Goal: Task Accomplishment & Management: Complete application form

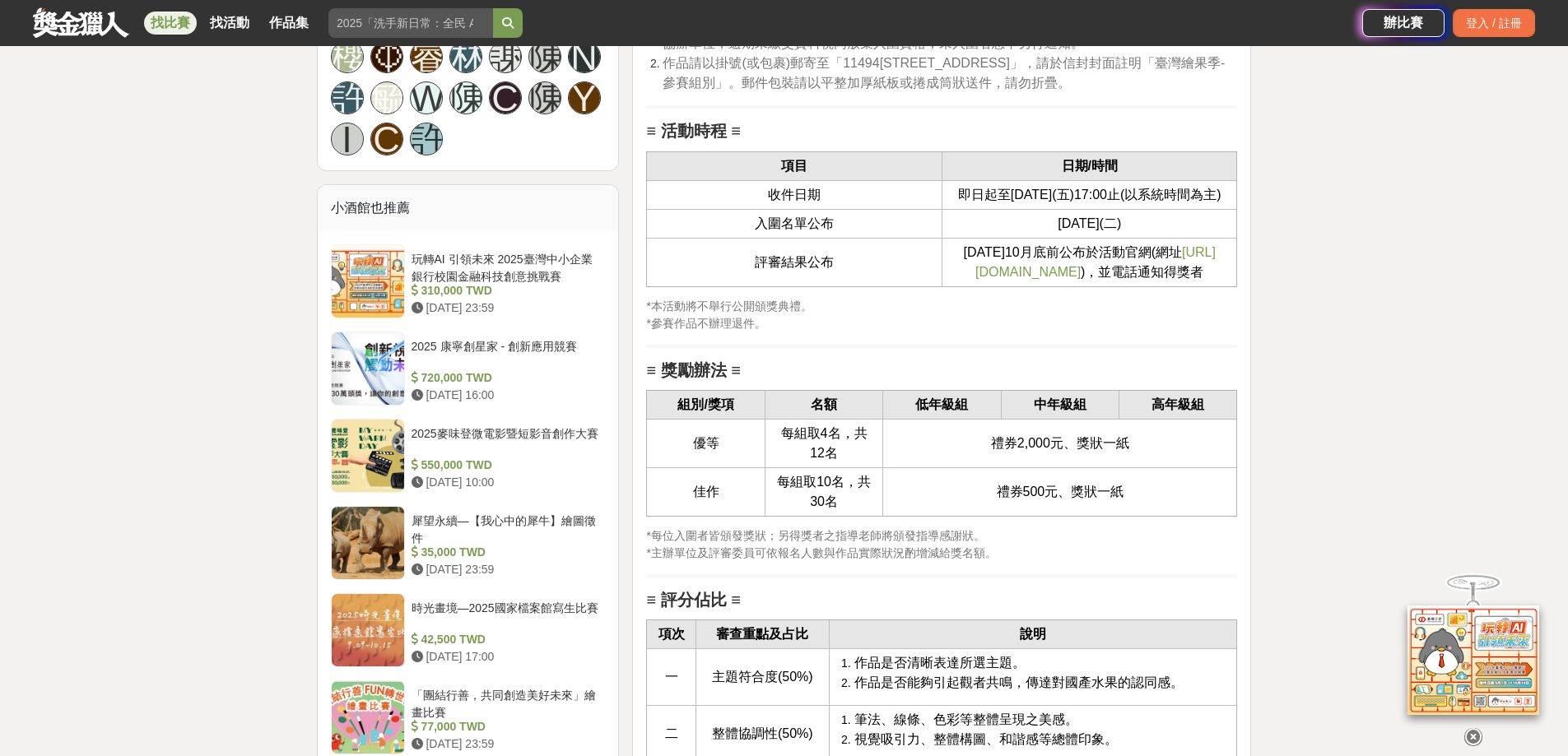
scroll to position [1564, 0]
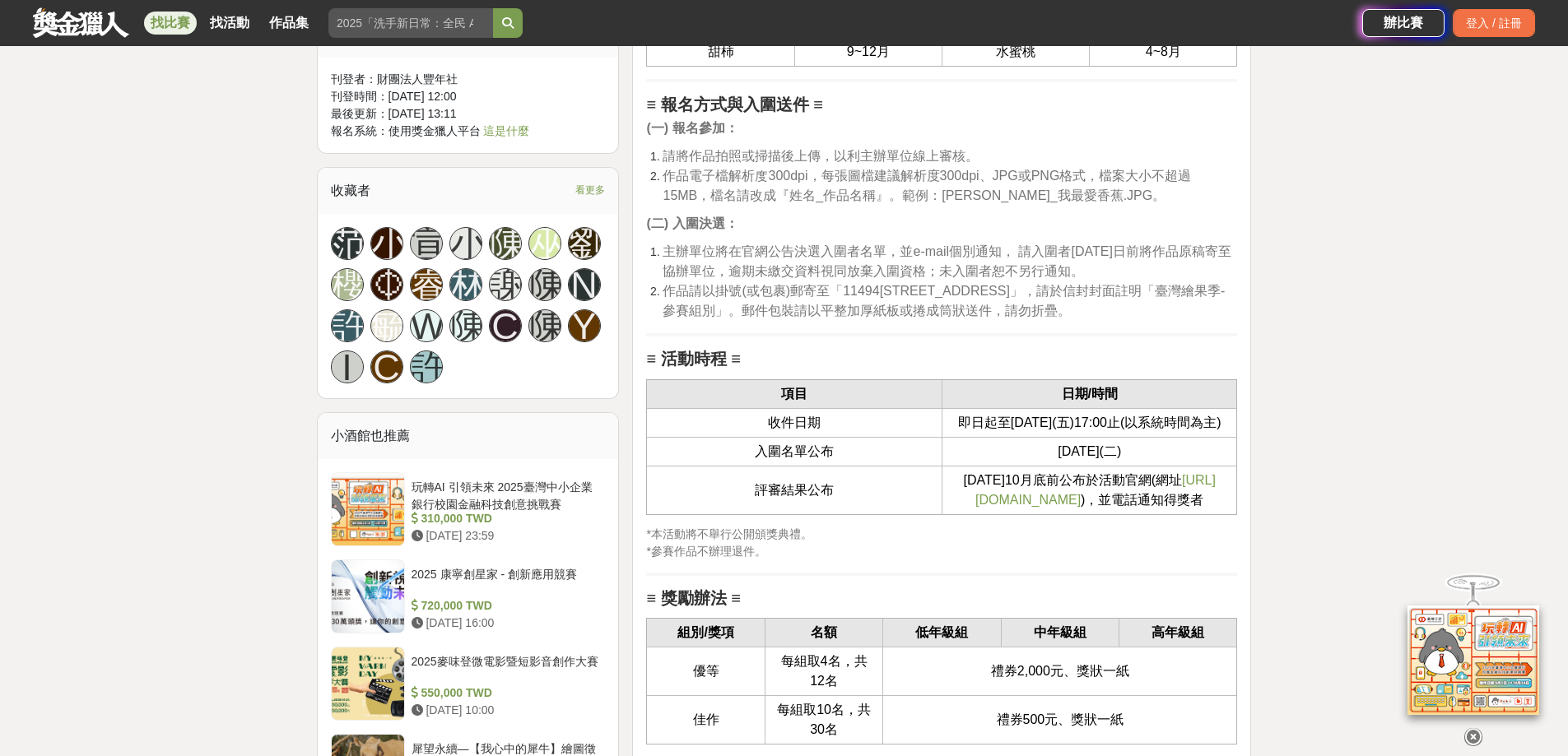
click at [752, 507] on span "[URL][DOMAIN_NAME]" at bounding box center [1096, 489] width 241 height 34
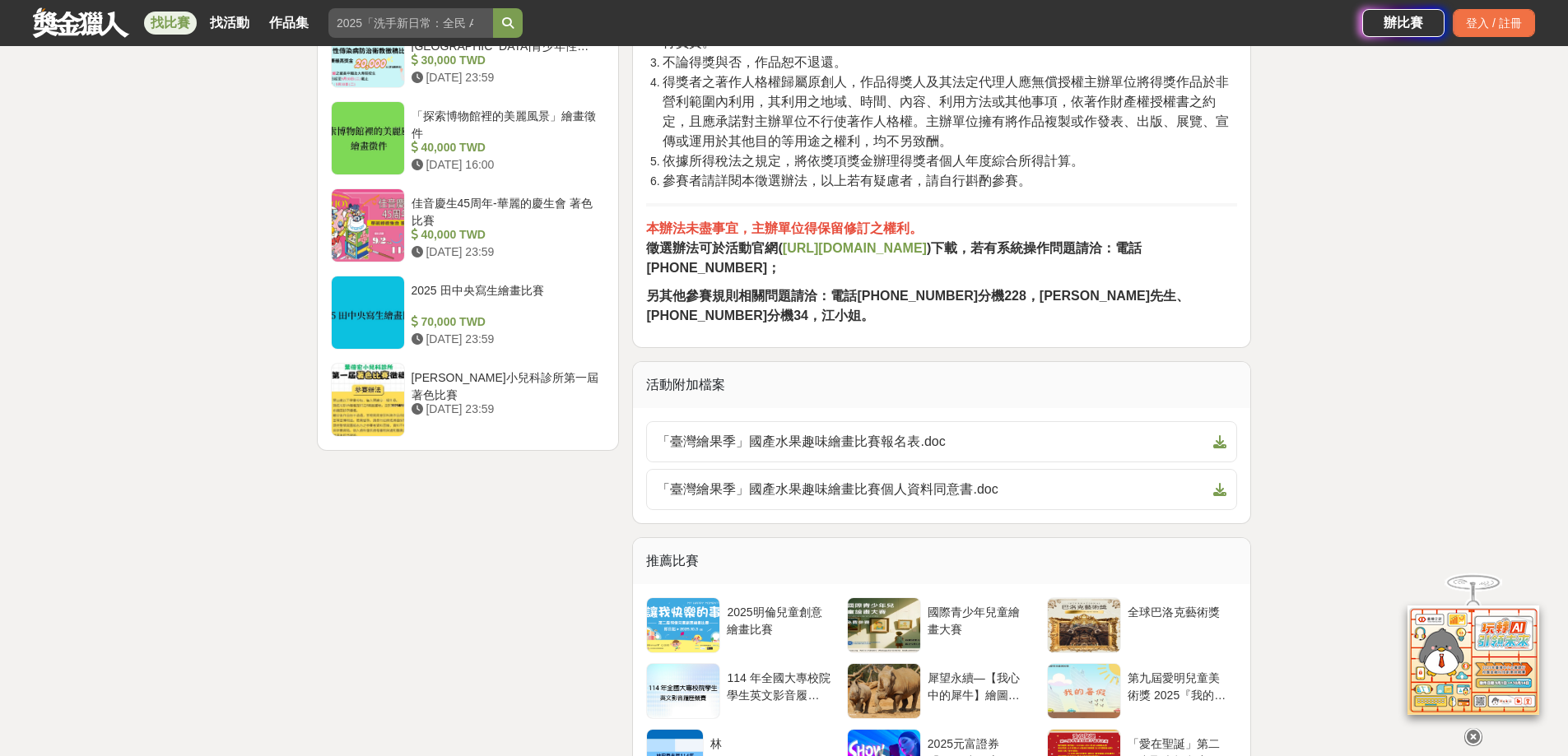
scroll to position [2633, 0]
click at [752, 451] on span "「臺灣繪果季」國產水果趣味繪畫比賽報名表.doc" at bounding box center [931, 441] width 550 height 20
click at [752, 499] on span "「臺灣繪果季」國產水果趣味繪畫比賽個人資料同意書.doc" at bounding box center [931, 488] width 550 height 20
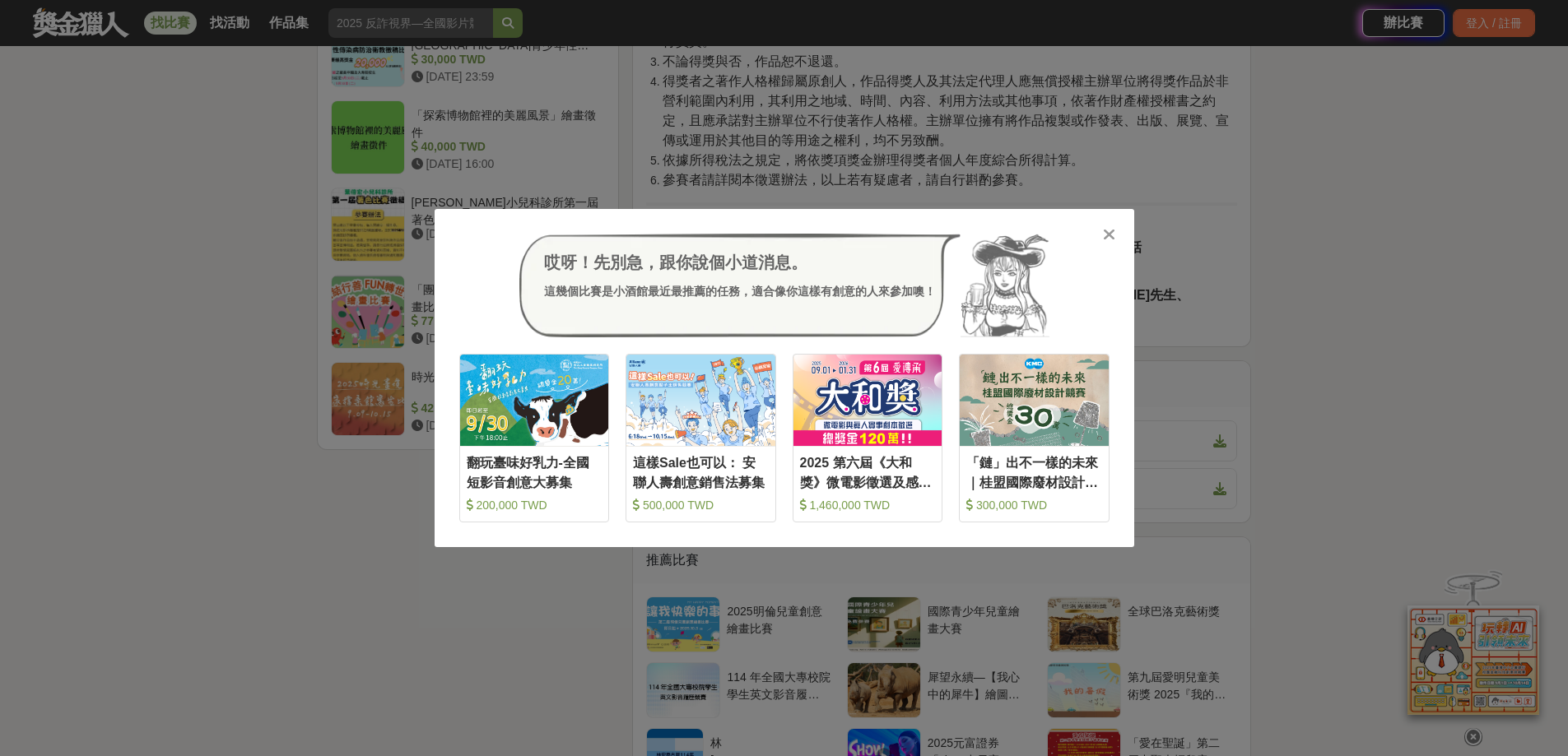
click at [752, 236] on icon at bounding box center [1109, 234] width 12 height 16
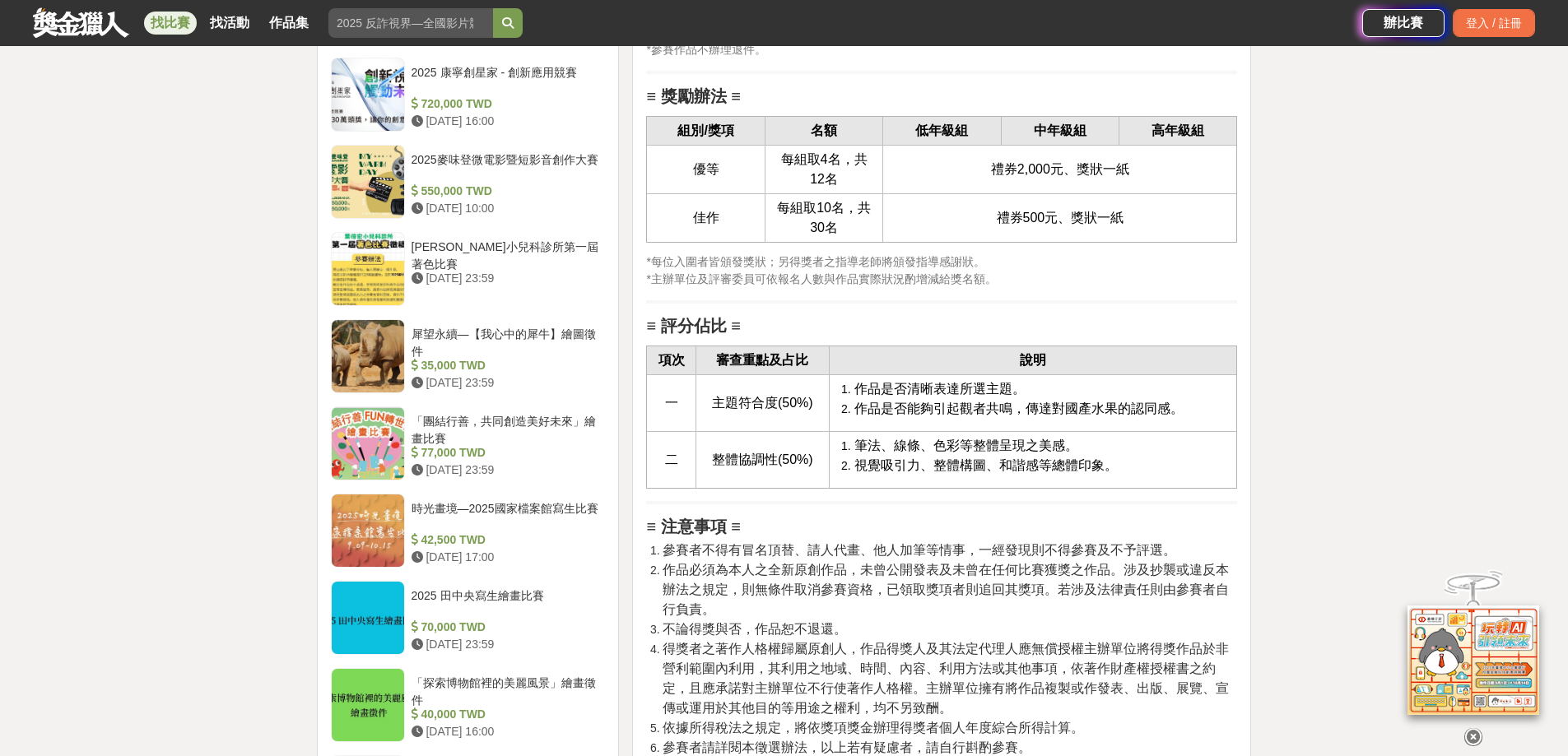
scroll to position [2058, 0]
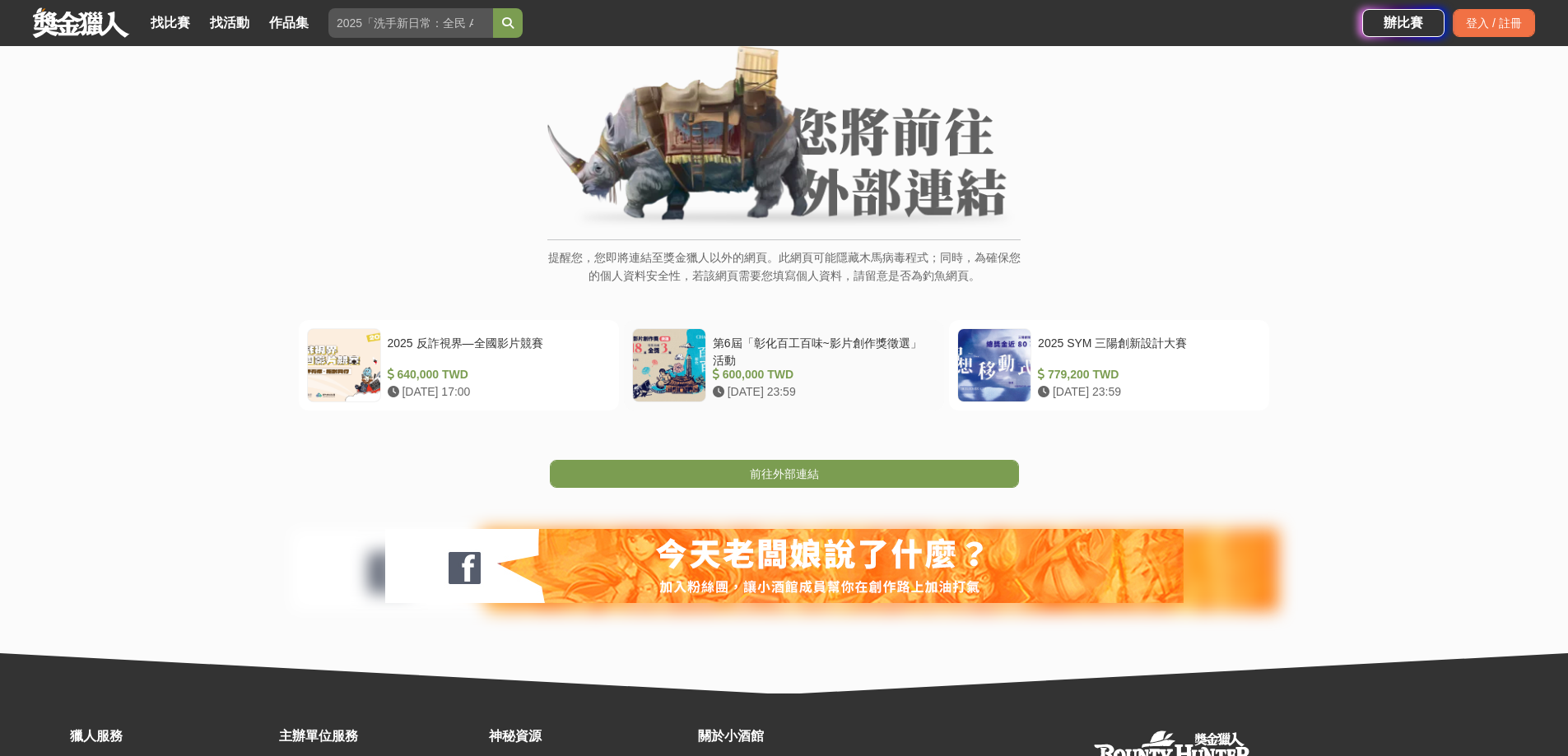
scroll to position [270, 0]
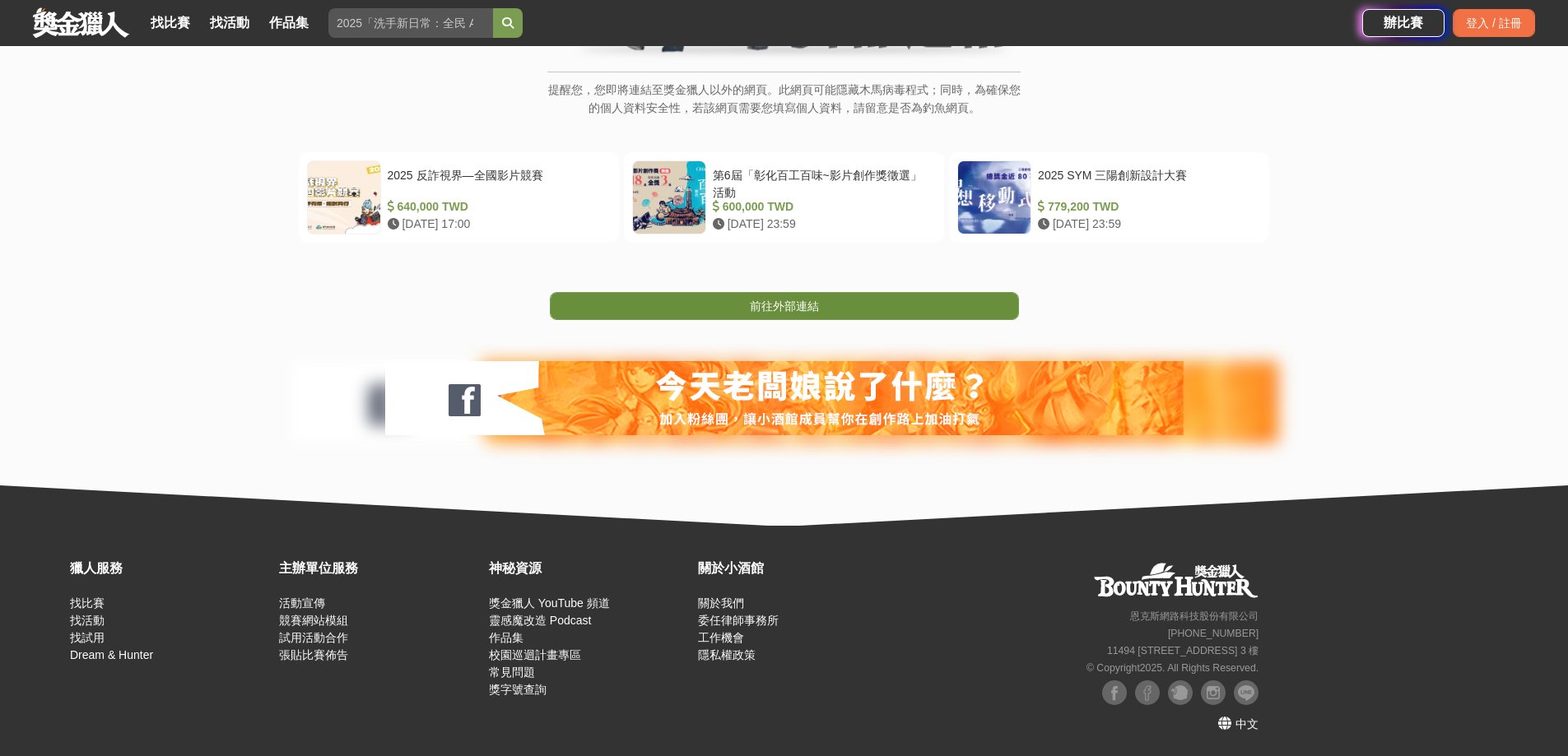
click at [790, 303] on span "前往外部連結" at bounding box center [785, 306] width 69 height 13
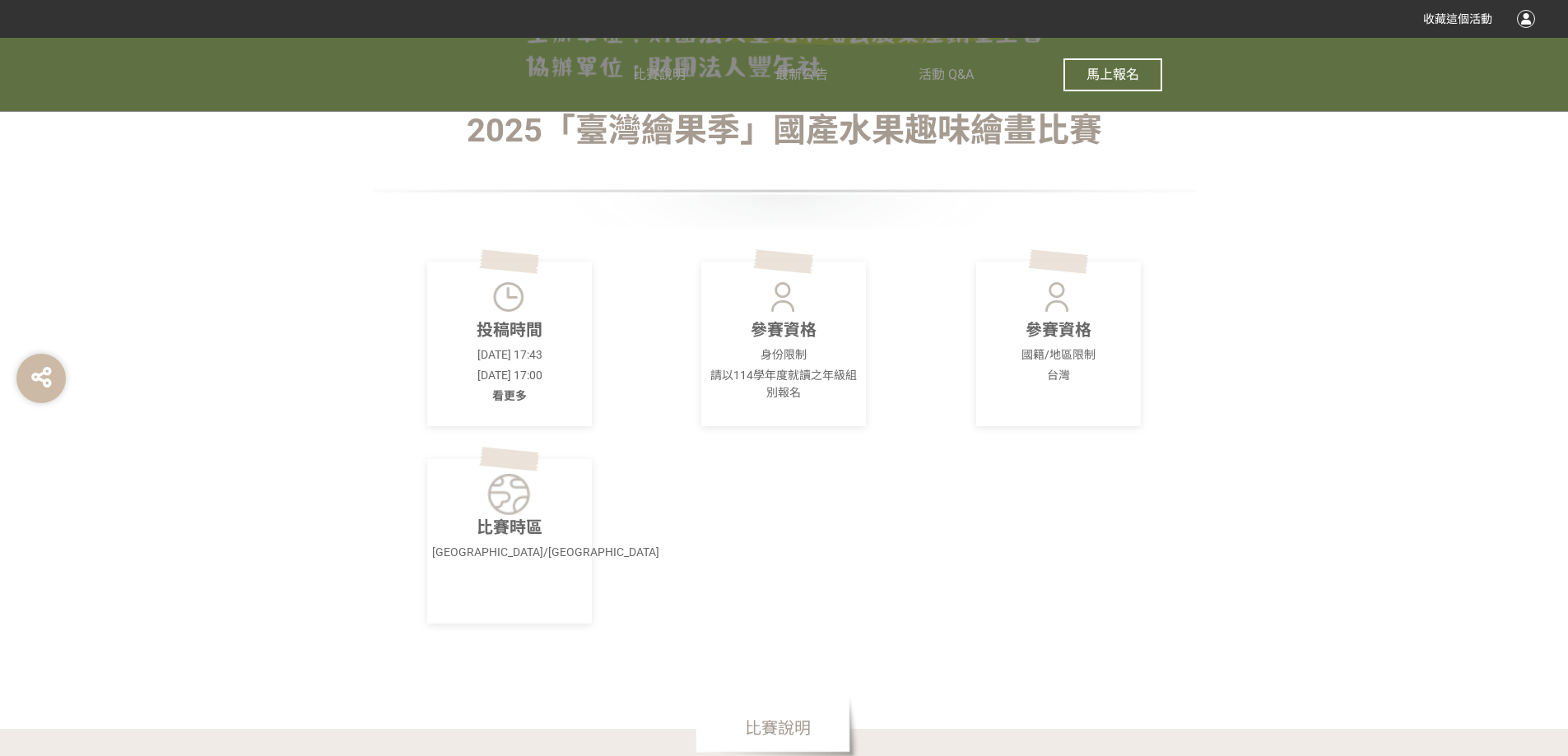
scroll to position [576, 0]
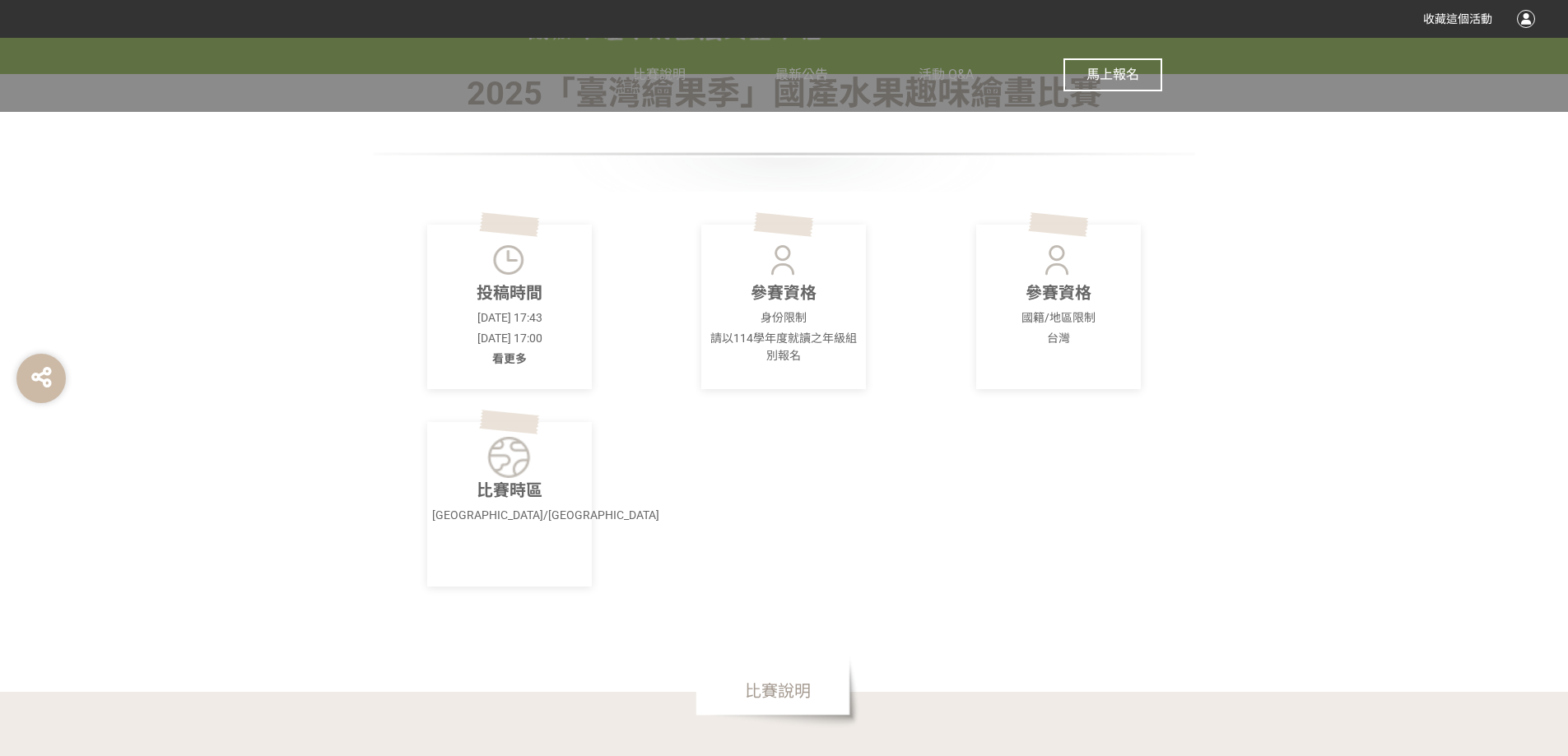
click at [1129, 71] on span "馬上報名" at bounding box center [1112, 74] width 53 height 16
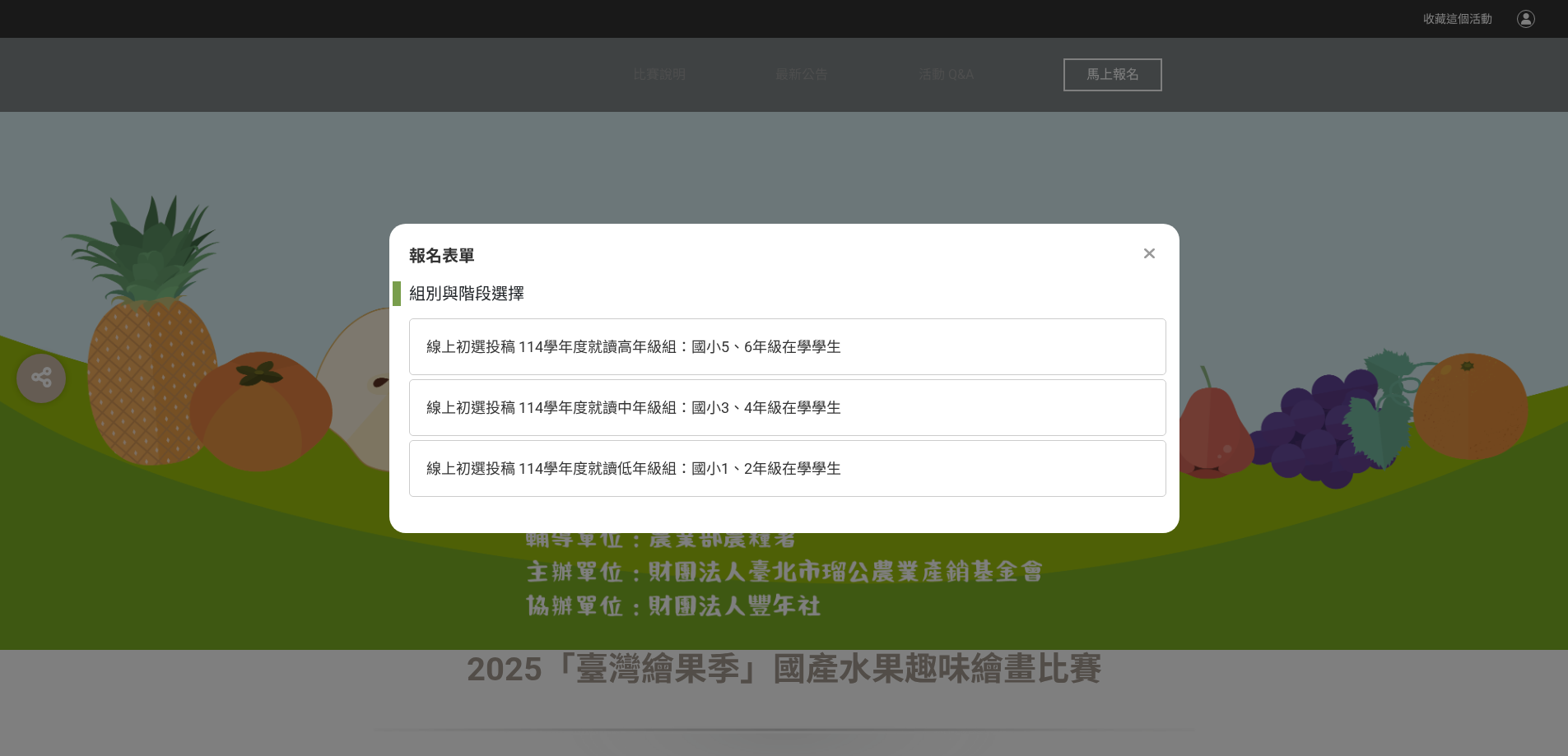
scroll to position [0, 0]
click at [690, 404] on span "線上初選投稿 114學年度就讀中年級組：國小3、4年級在學學生" at bounding box center [633, 408] width 415 height 17
select select "185293:185538"
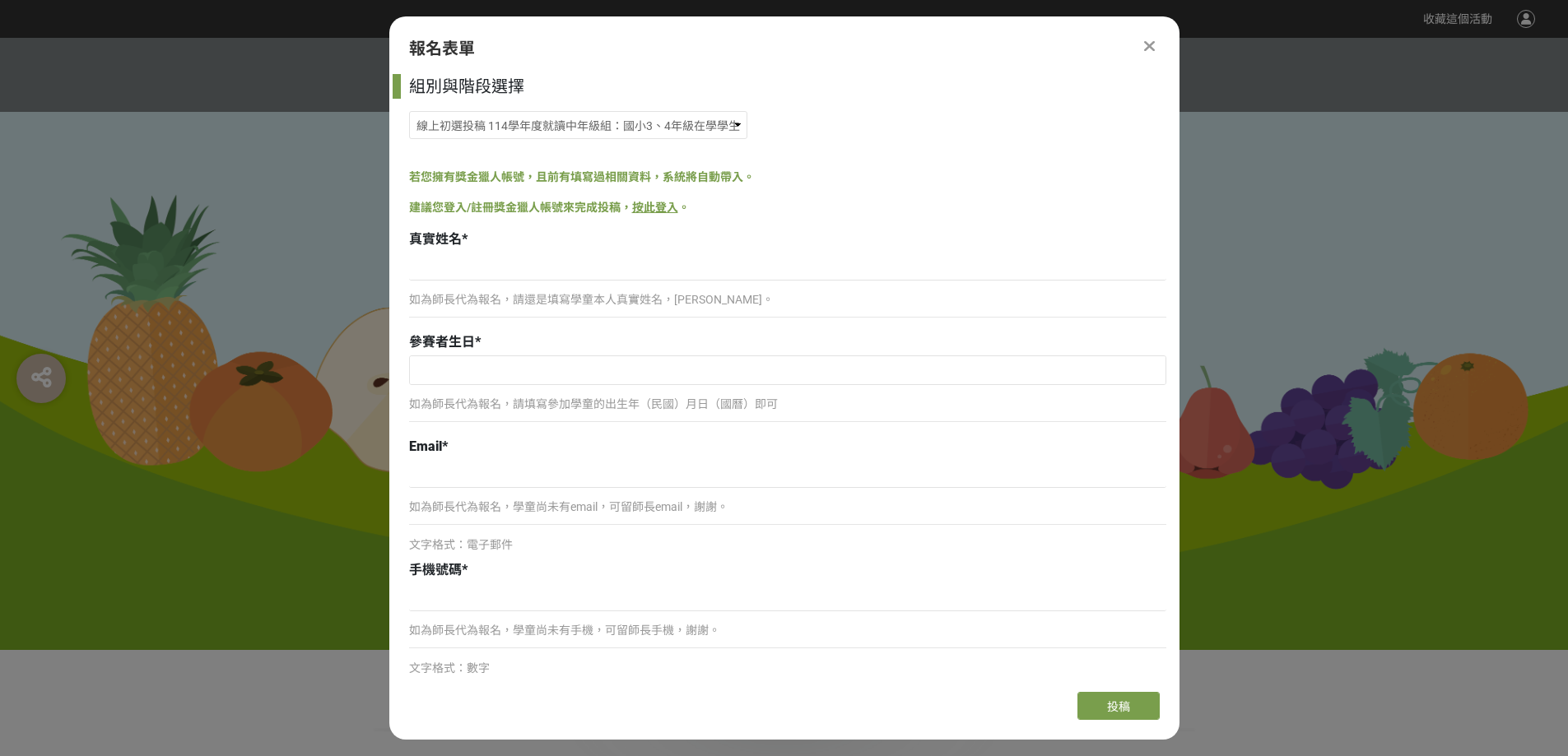
click at [632, 299] on p "如為師長代為報名，請還是填寫學童本人真實姓名，[PERSON_NAME]。" at bounding box center [787, 300] width 757 height 17
click at [614, 248] on div "真實姓名 *" at bounding box center [787, 239] width 757 height 20
click at [614, 257] on input at bounding box center [787, 267] width 757 height 28
type input "[PERSON_NAME]締"
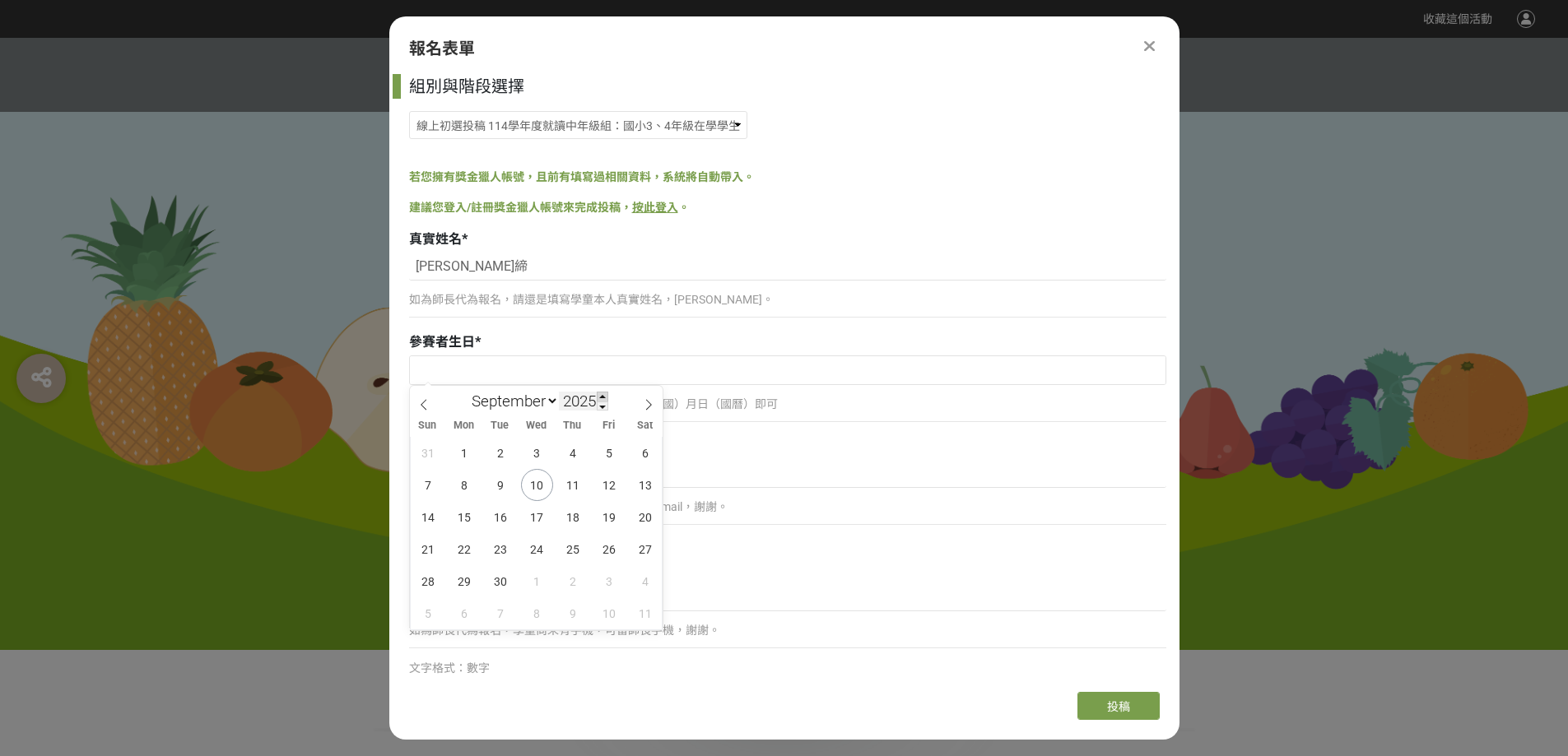
click at [606, 399] on span at bounding box center [602, 396] width 11 height 10
click at [605, 407] on span at bounding box center [602, 406] width 11 height 10
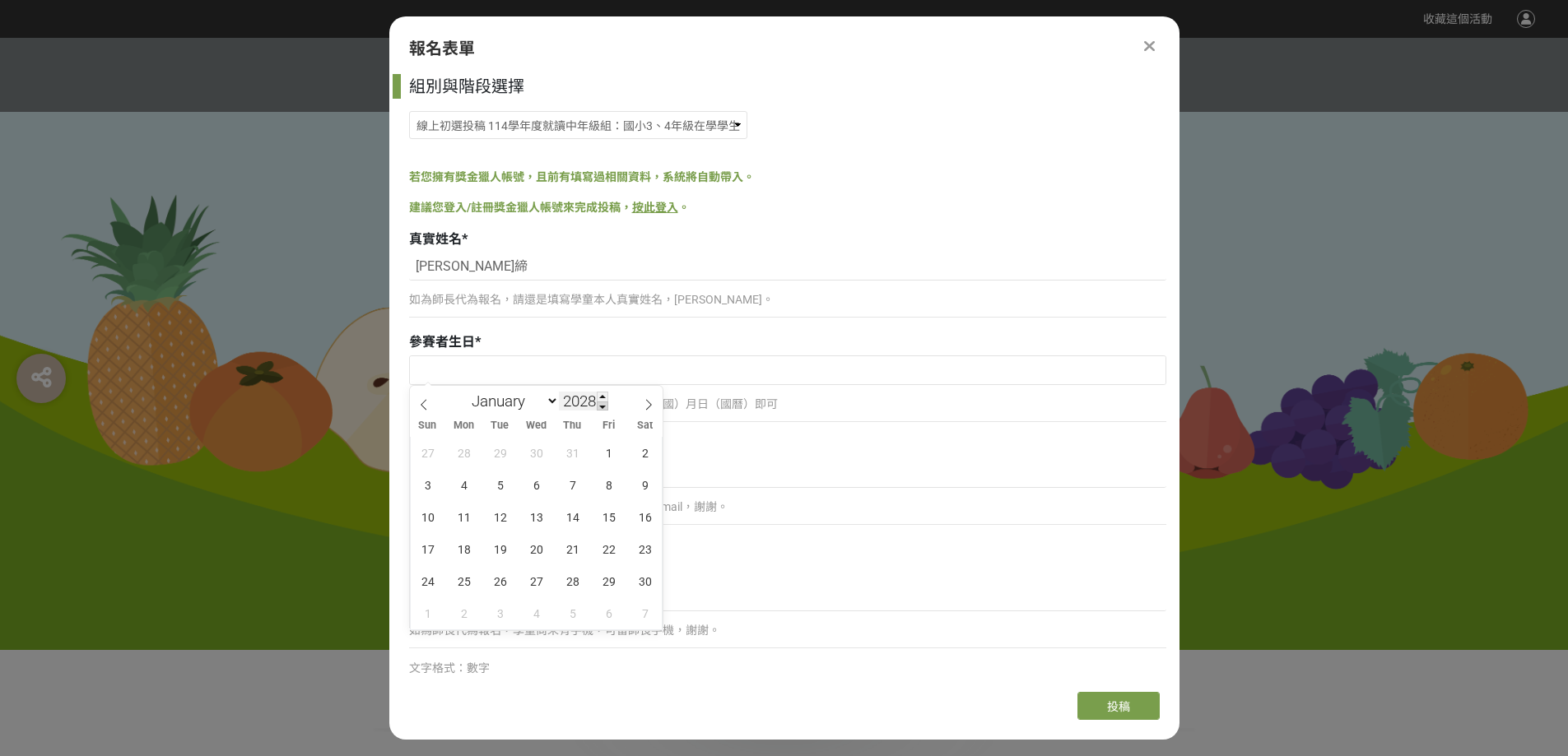
click at [605, 407] on span at bounding box center [602, 406] width 11 height 10
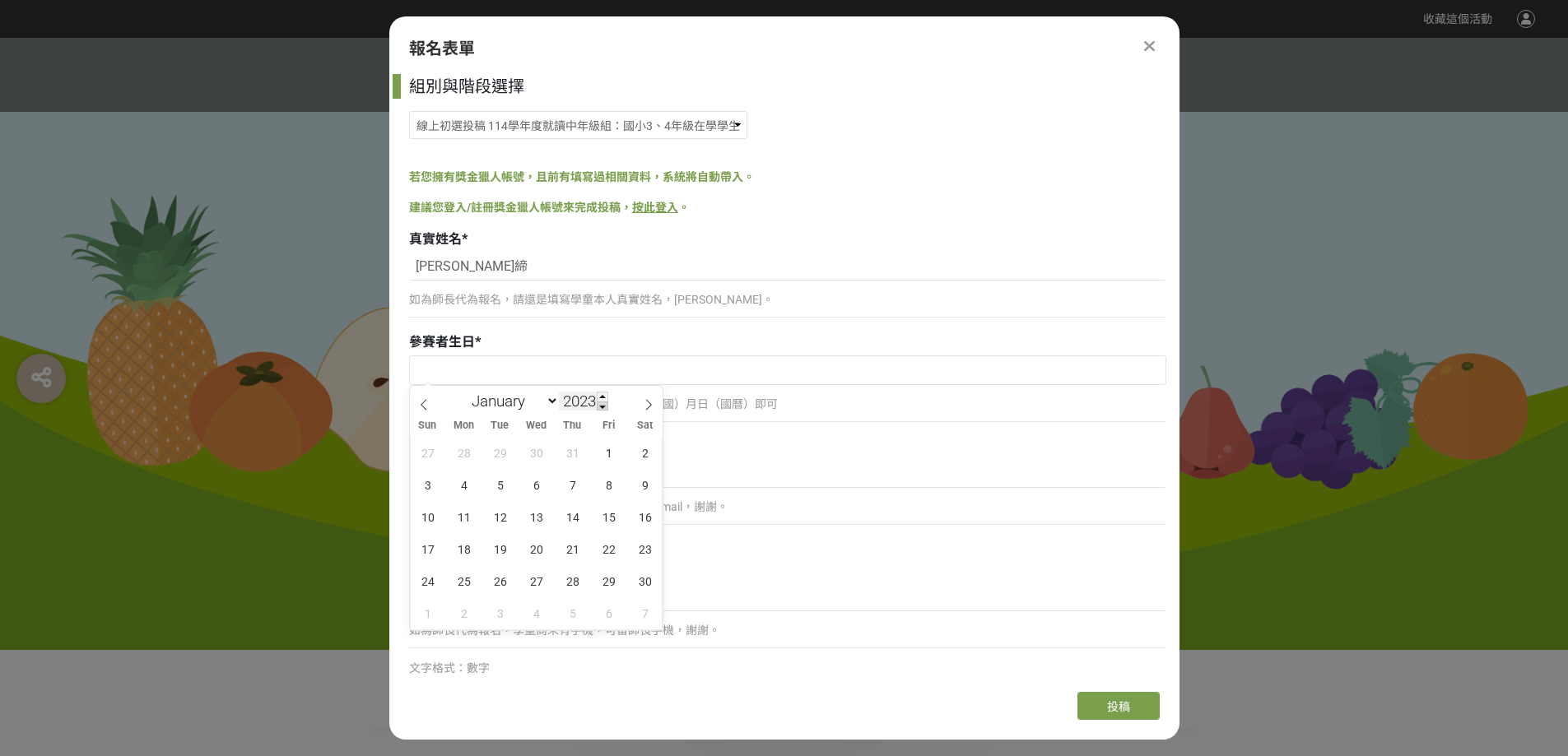
click at [605, 407] on span at bounding box center [602, 406] width 11 height 10
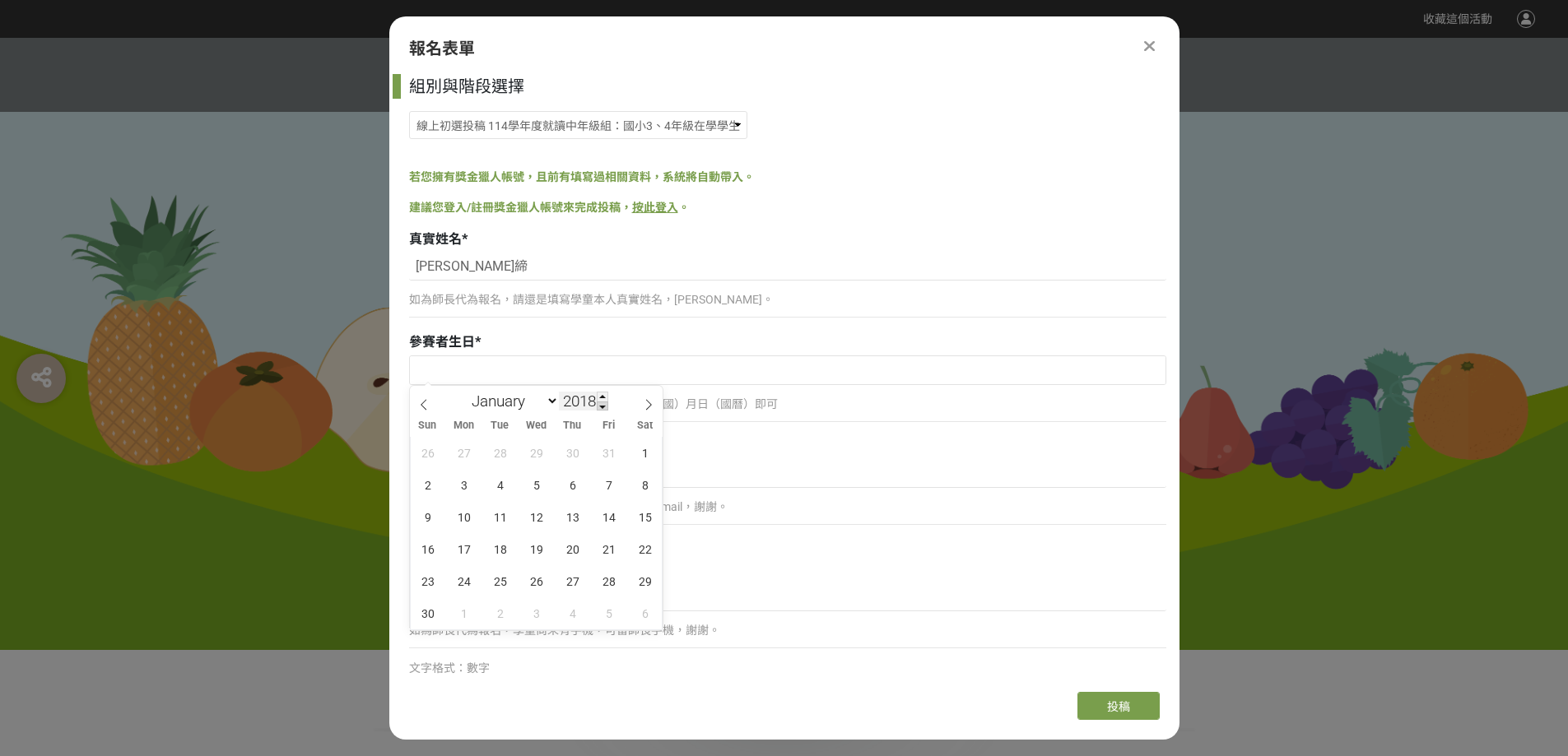
click at [605, 407] on span at bounding box center [602, 406] width 11 height 10
click at [582, 404] on input "2015" at bounding box center [583, 401] width 49 height 19
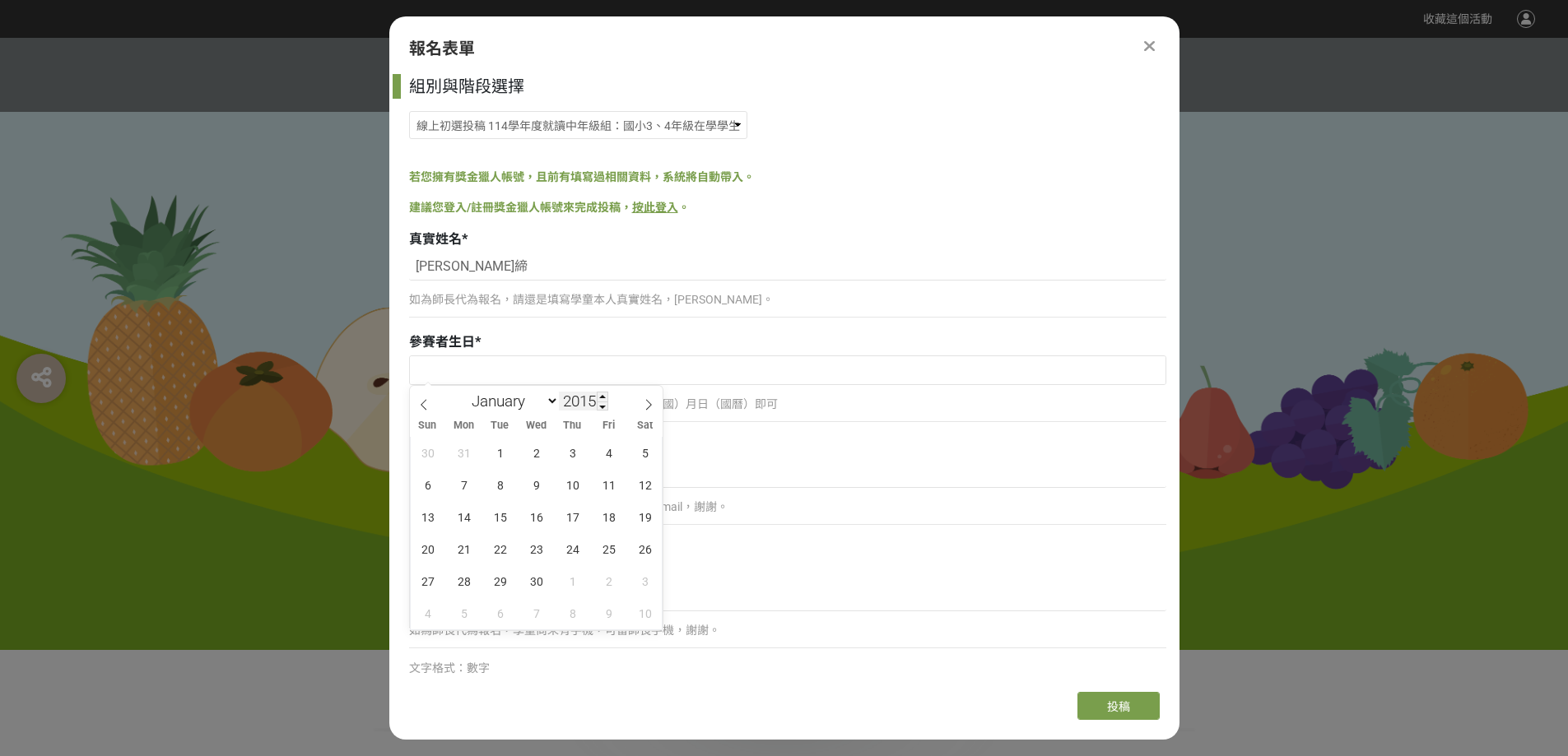
click at [582, 404] on input "2015" at bounding box center [583, 401] width 49 height 19
click at [603, 408] on span at bounding box center [602, 406] width 11 height 10
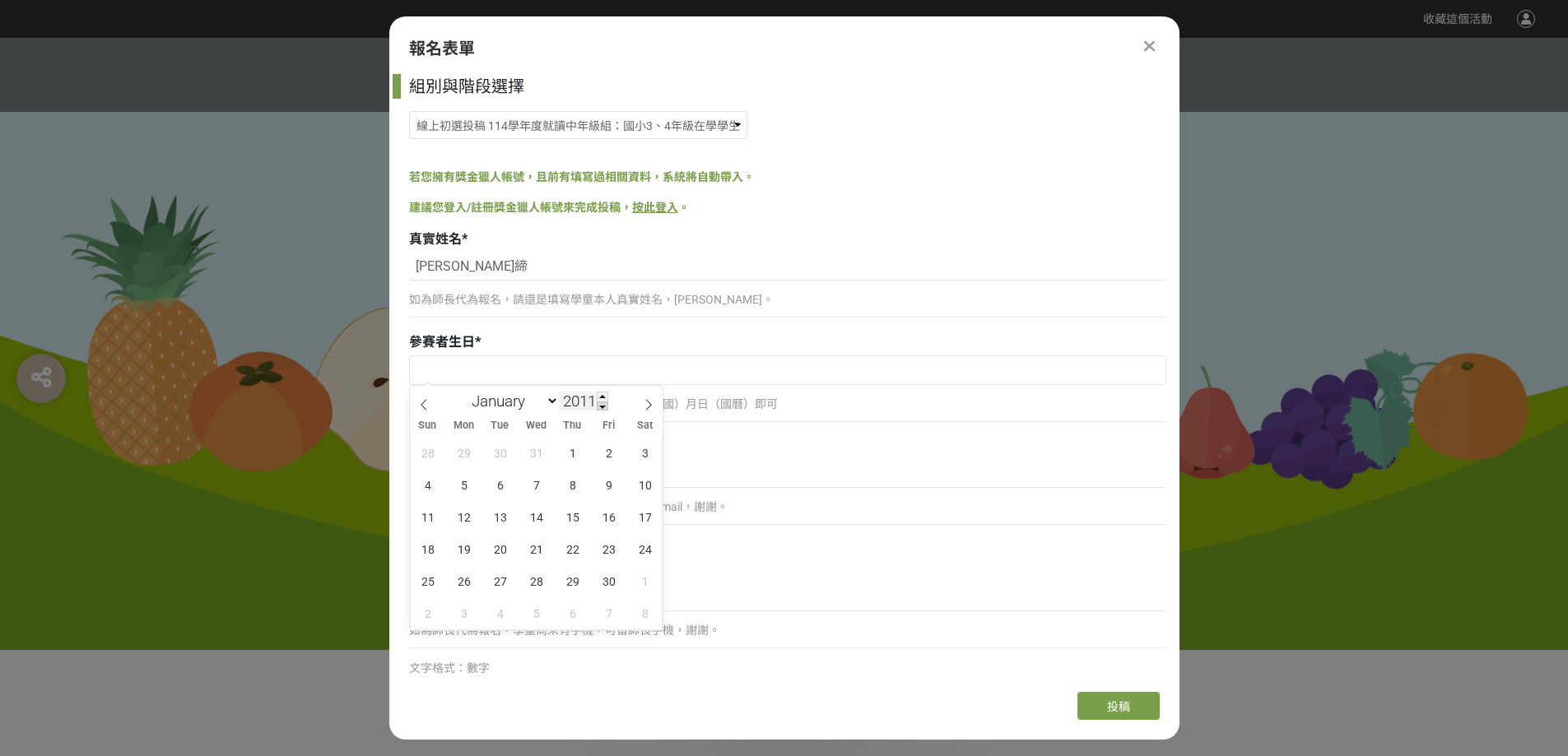
click at [603, 408] on span at bounding box center [602, 406] width 11 height 10
click at [604, 393] on span at bounding box center [602, 396] width 11 height 10
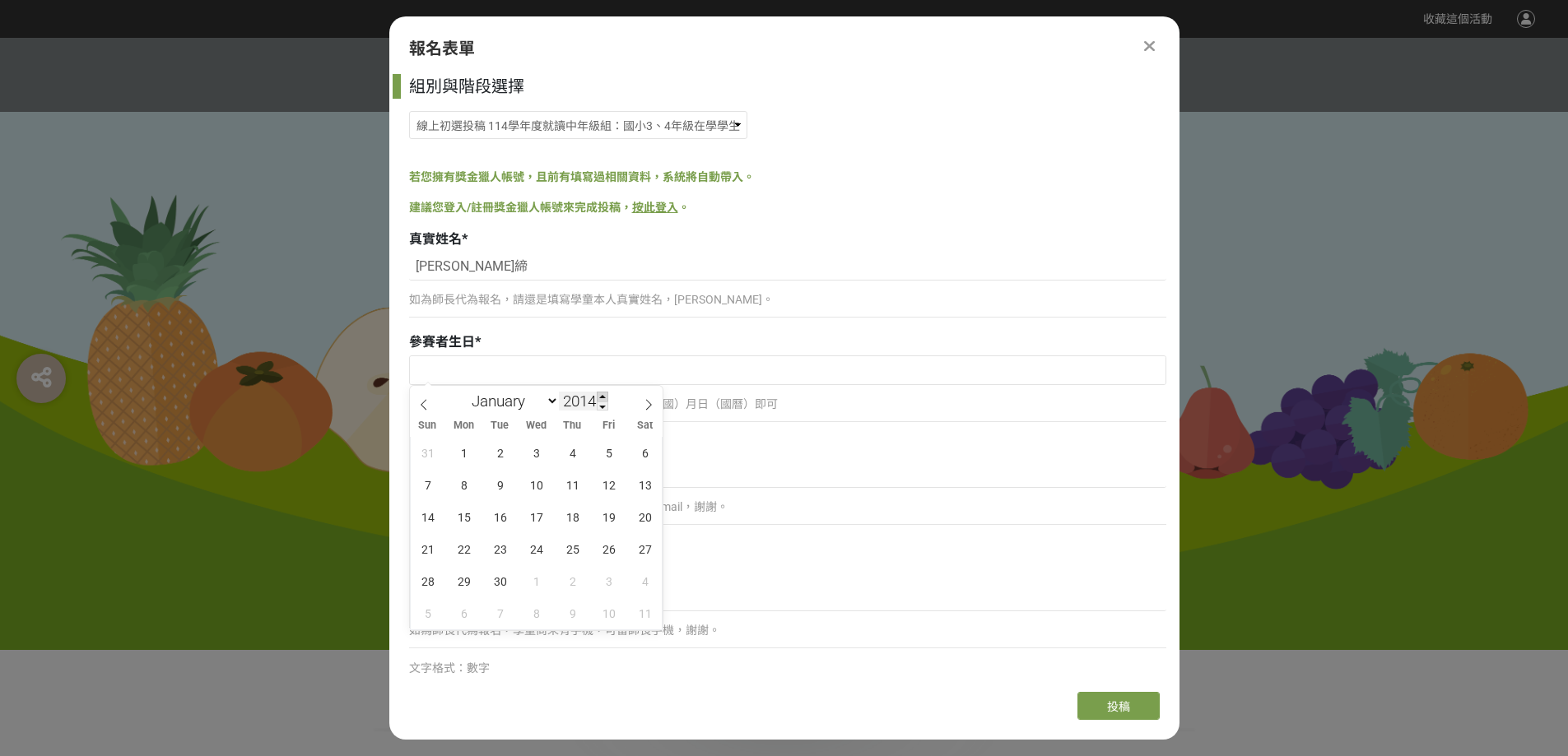
click at [604, 393] on span at bounding box center [602, 396] width 11 height 10
click at [605, 397] on span at bounding box center [602, 396] width 11 height 10
type input "2016"
click at [549, 398] on select "January February March April May June July August September October November De…" at bounding box center [511, 401] width 94 height 21
select select "3"
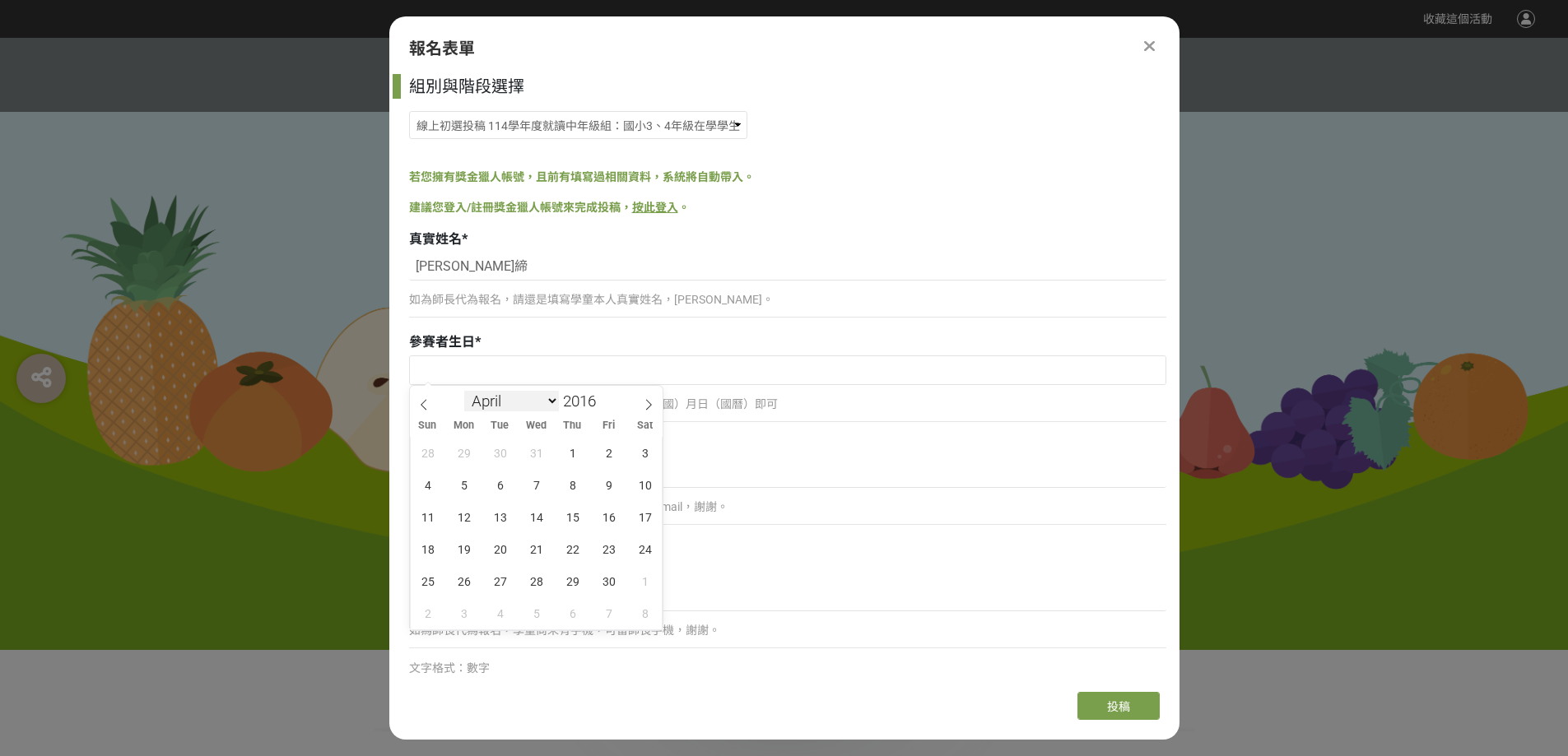
click at [464, 391] on select "January February March April May June July August September October November De…" at bounding box center [511, 401] width 94 height 21
click at [606, 517] on span "15" at bounding box center [609, 517] width 32 height 32
type input "[DATE]"
click at [538, 472] on input at bounding box center [787, 474] width 757 height 28
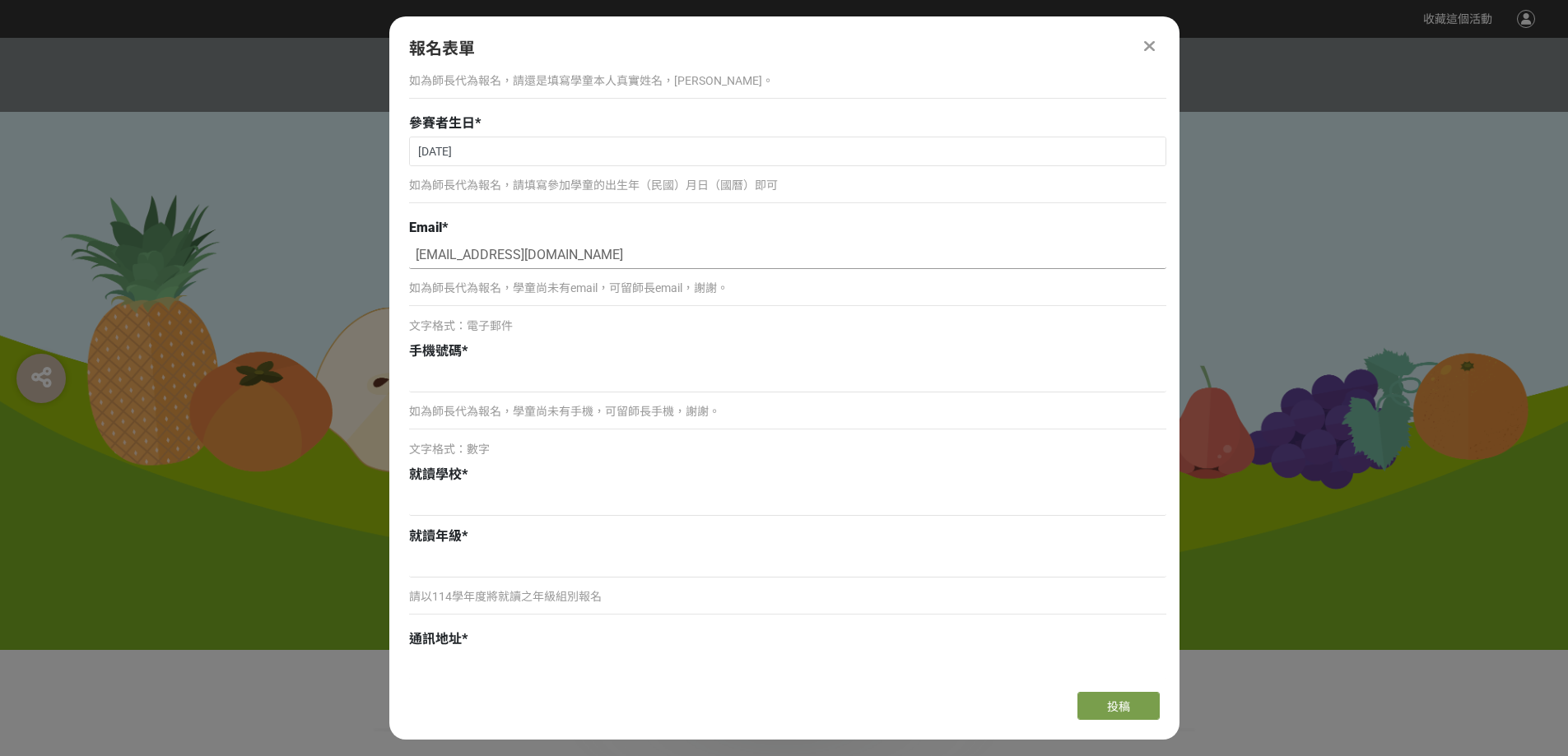
scroll to position [247, 0]
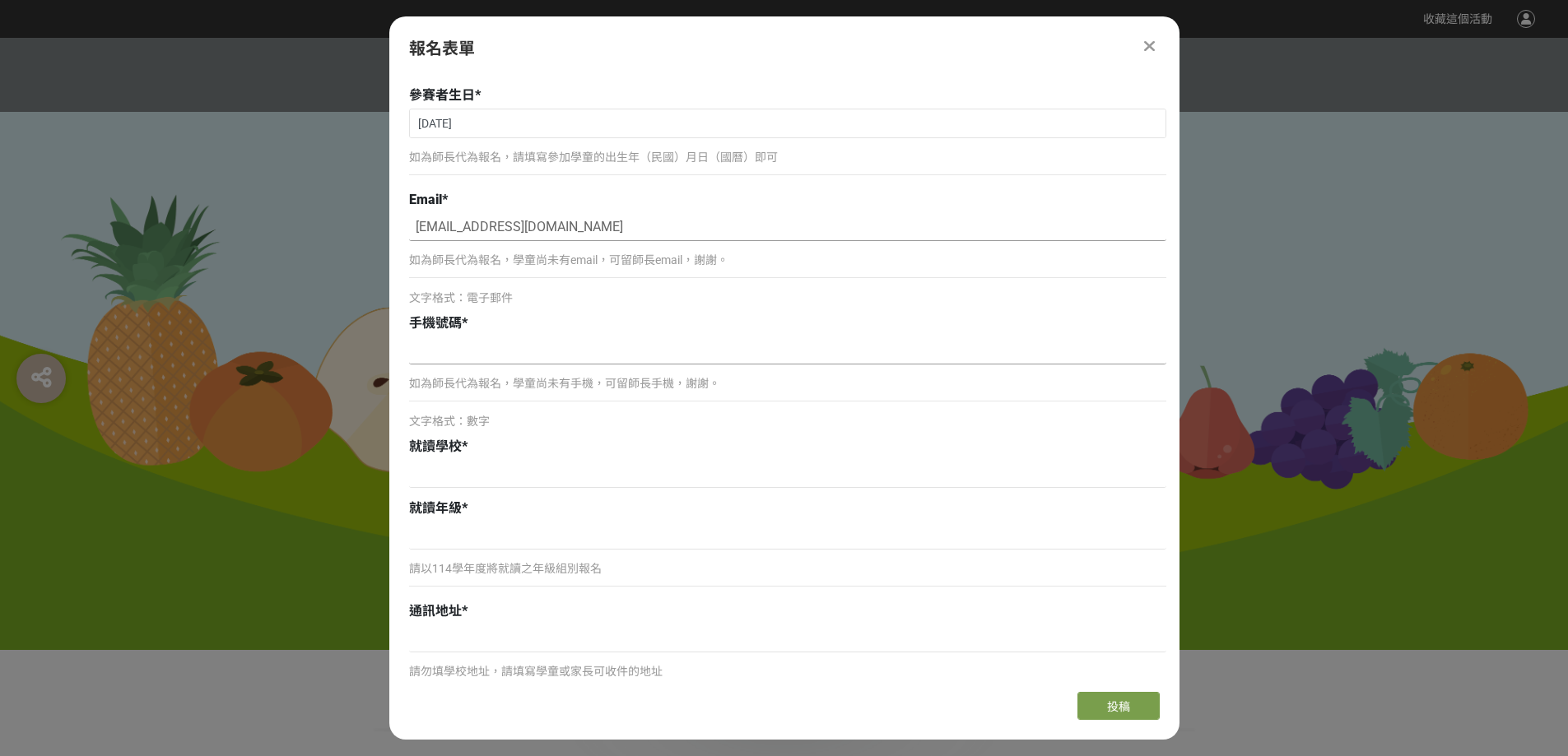
type input "[EMAIL_ADDRESS][DOMAIN_NAME]"
click at [553, 354] on input at bounding box center [787, 351] width 757 height 28
type input "0915881339"
type input "v"
type input "希"
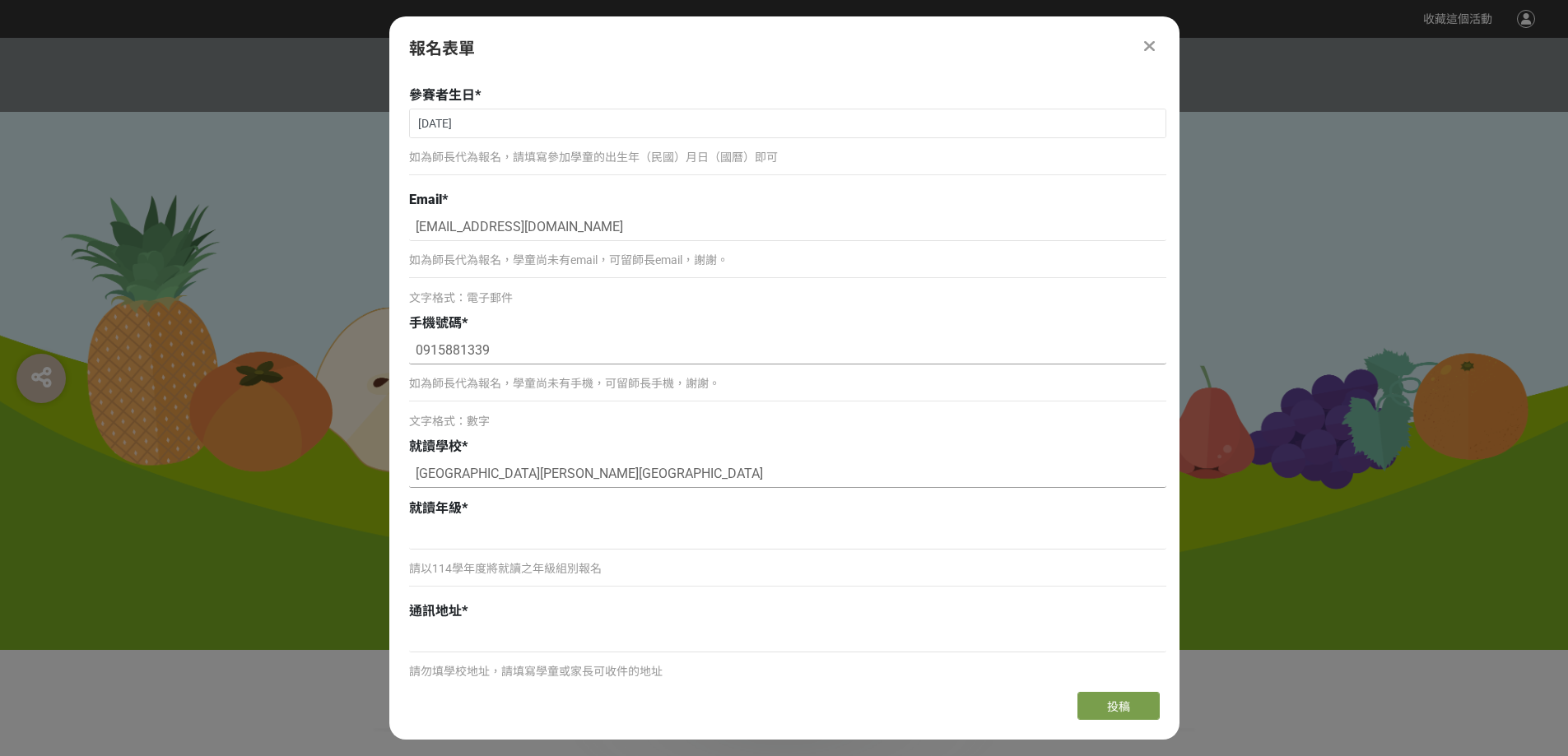
type input "[GEOGRAPHIC_DATA][PERSON_NAME][GEOGRAPHIC_DATA]"
type input "4年14[PERSON_NAME]"
type input "[STREET_ADDRESS]"
click at [1117, 707] on span "投稿" at bounding box center [1118, 707] width 23 height 13
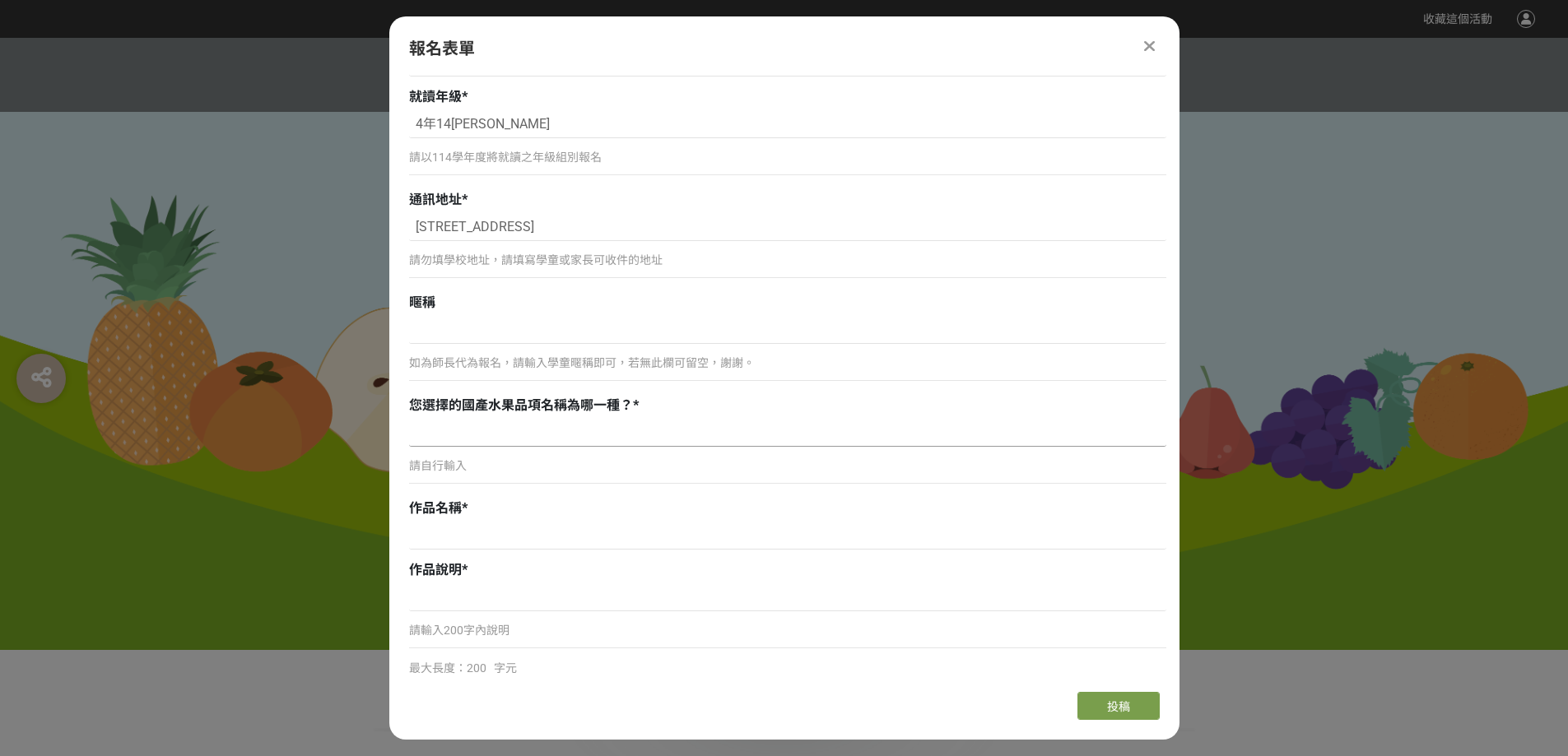
scroll to position [576, 0]
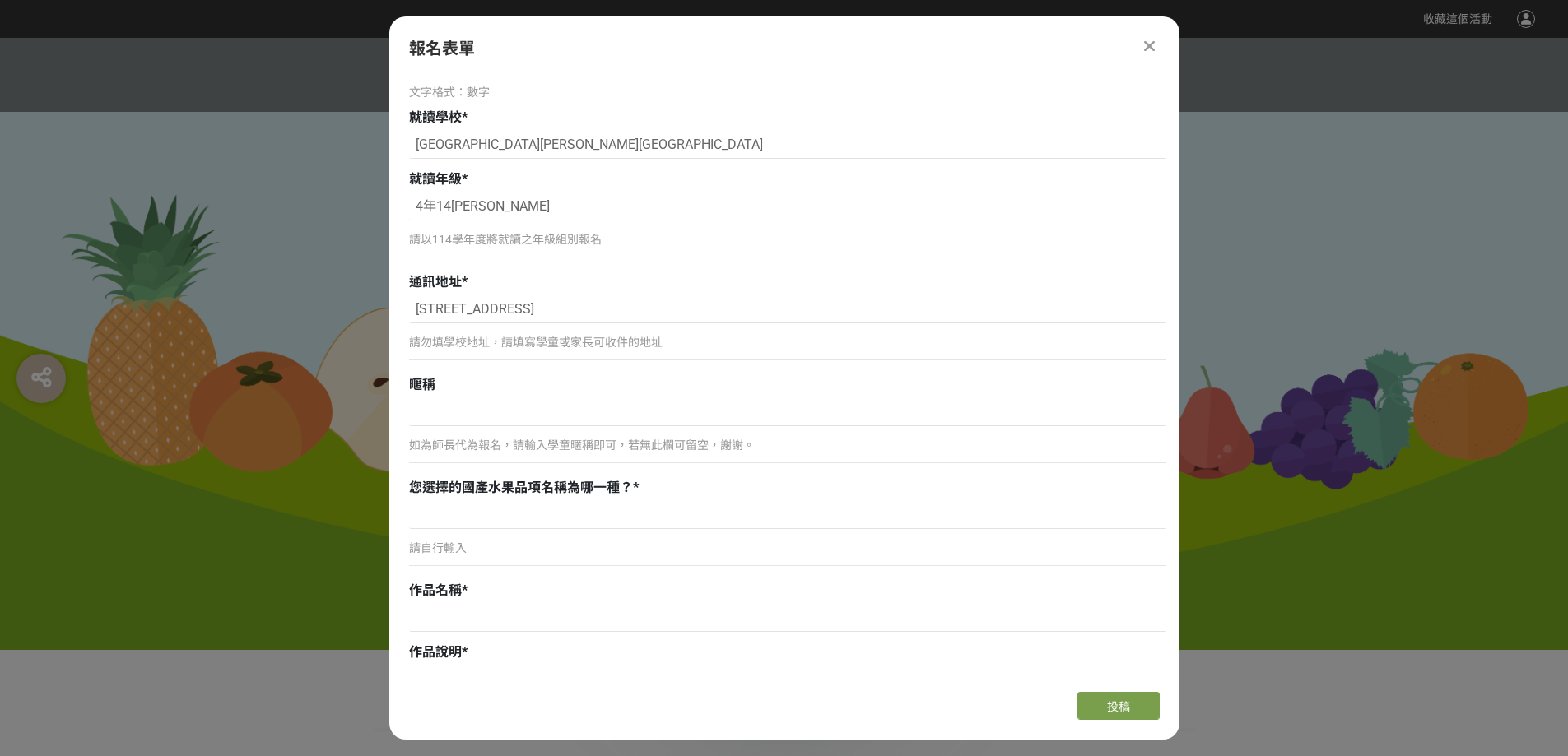
click at [596, 546] on p "請自行輸入" at bounding box center [787, 548] width 757 height 17
click at [601, 552] on p "請自行輸入" at bounding box center [787, 548] width 757 height 17
click at [596, 519] on input at bounding box center [787, 515] width 757 height 28
type input "新"
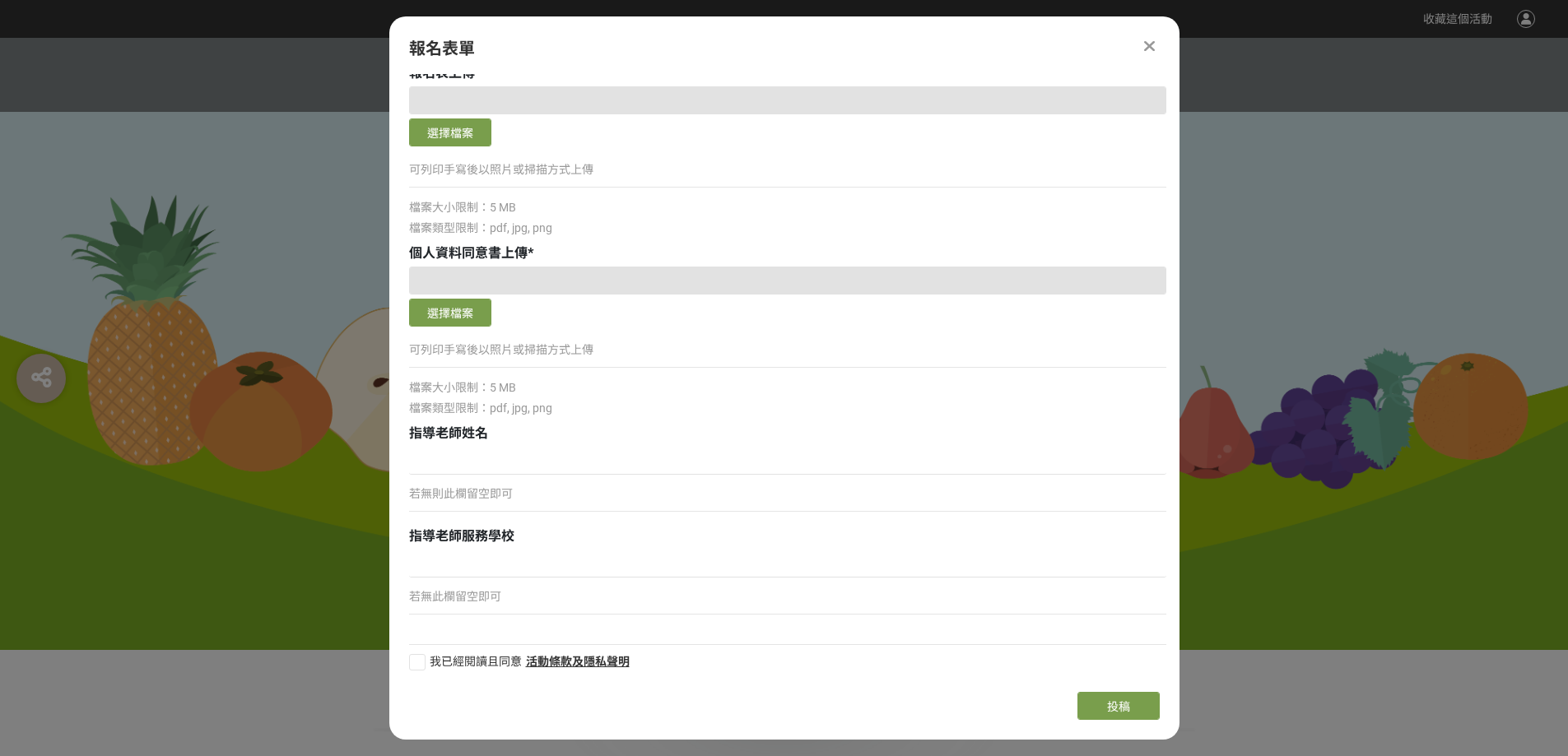
scroll to position [1611, 0]
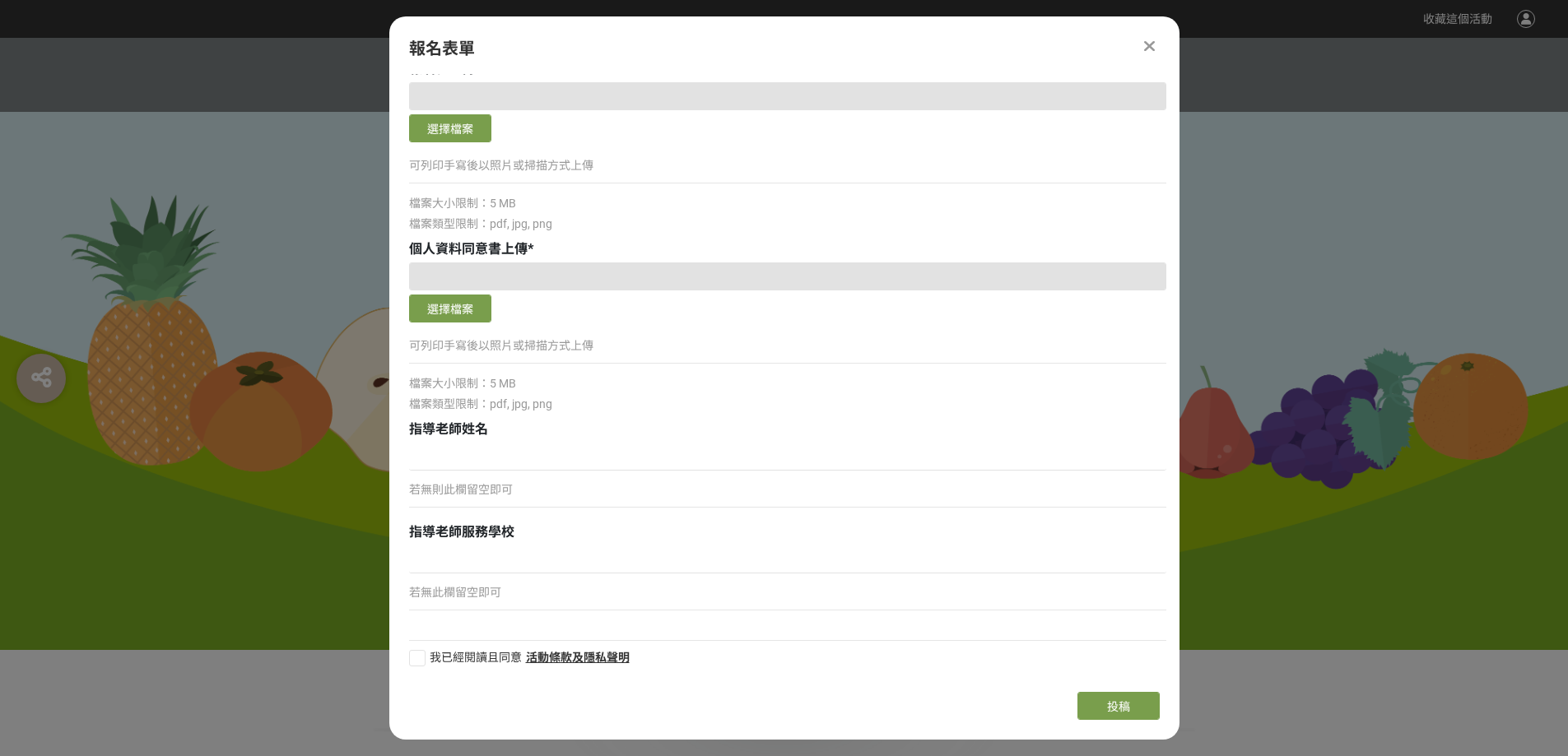
type input "香蕉"
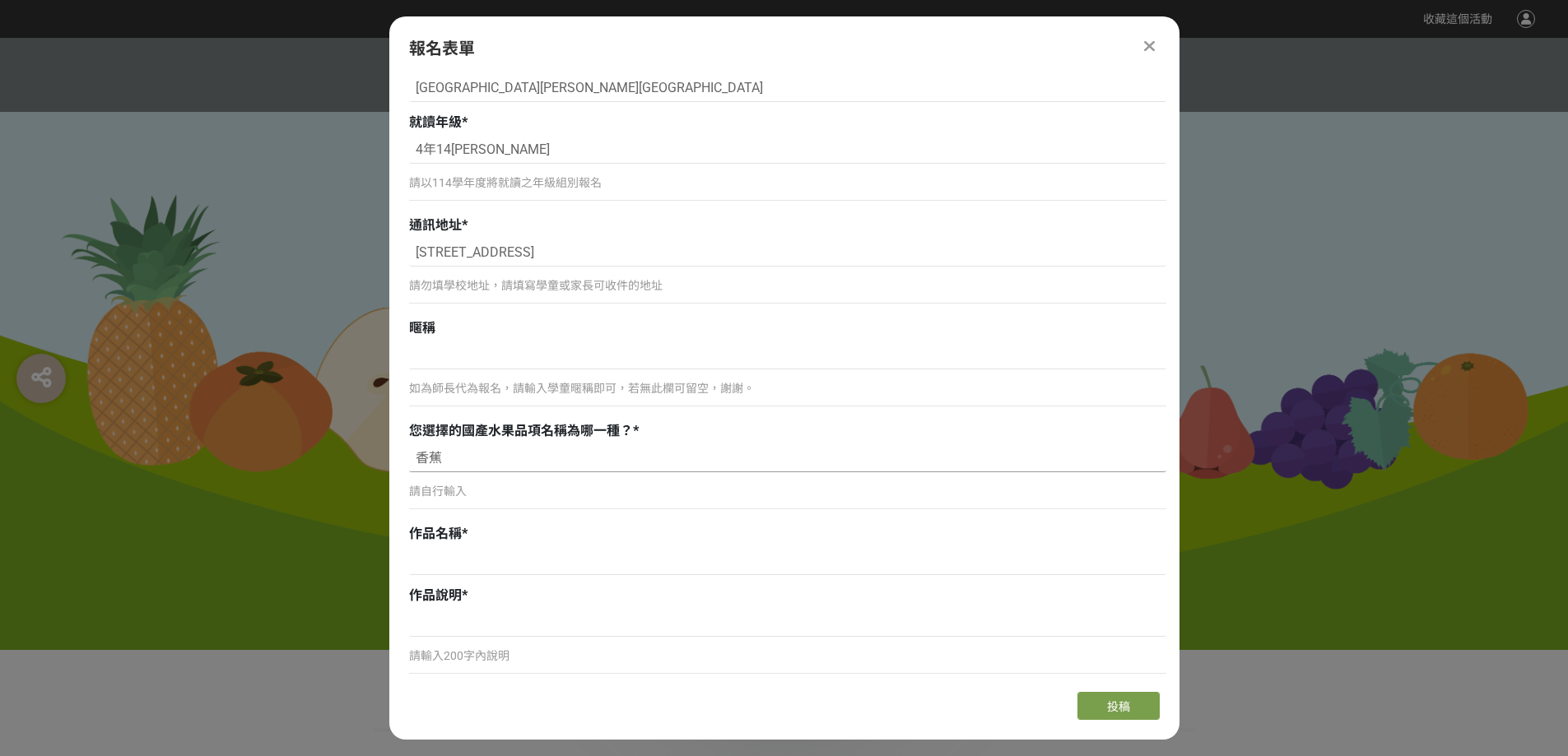
scroll to position [623, 0]
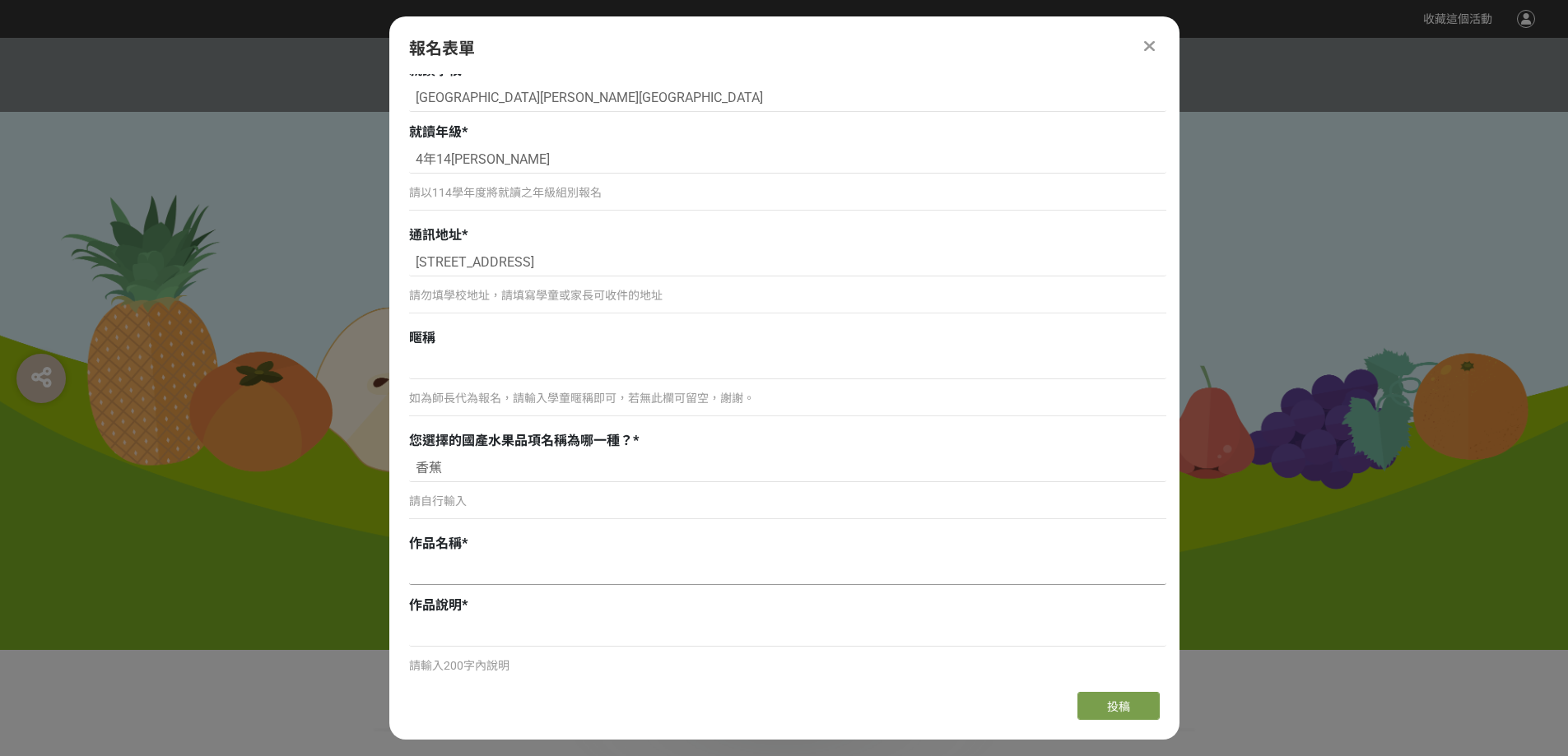
click at [509, 576] on input at bounding box center [787, 571] width 757 height 28
paste input "香蕉樂園大豐收"
type input "香蕉樂園大豐收"
click at [470, 507] on p "請自行輸入" at bounding box center [787, 501] width 757 height 17
click at [491, 635] on input at bounding box center [787, 633] width 757 height 28
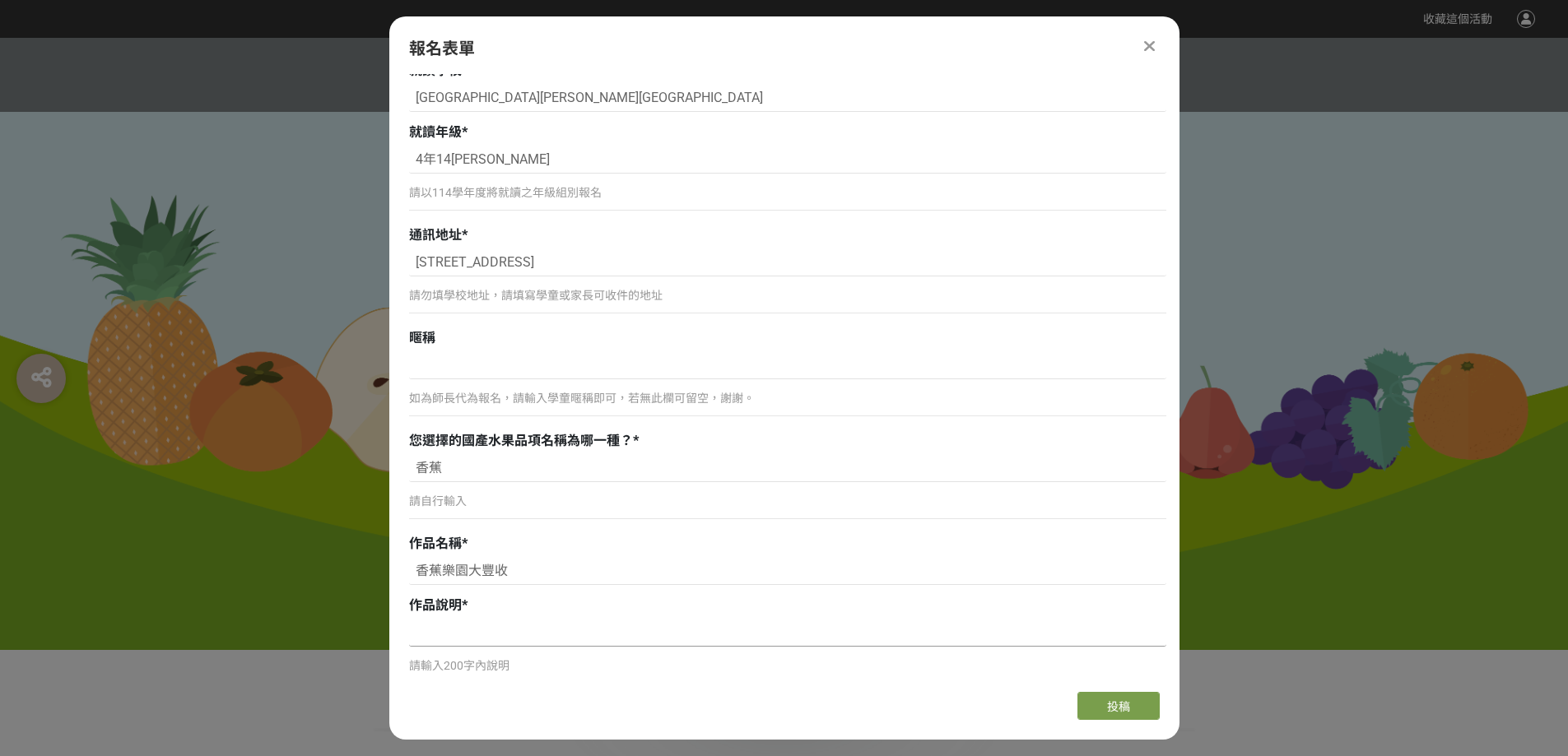
paste input "一串串金黃色的香蕉掛在樹上，好像一根根會微笑的陽光！農夫伯伯和阿姨們揮汗辛苦採收，小朋友也跟著幫忙，把整個香蕉園變成熱鬧的遊樂場。咕咕雞在旁邊咯咯叫，好像在加…"
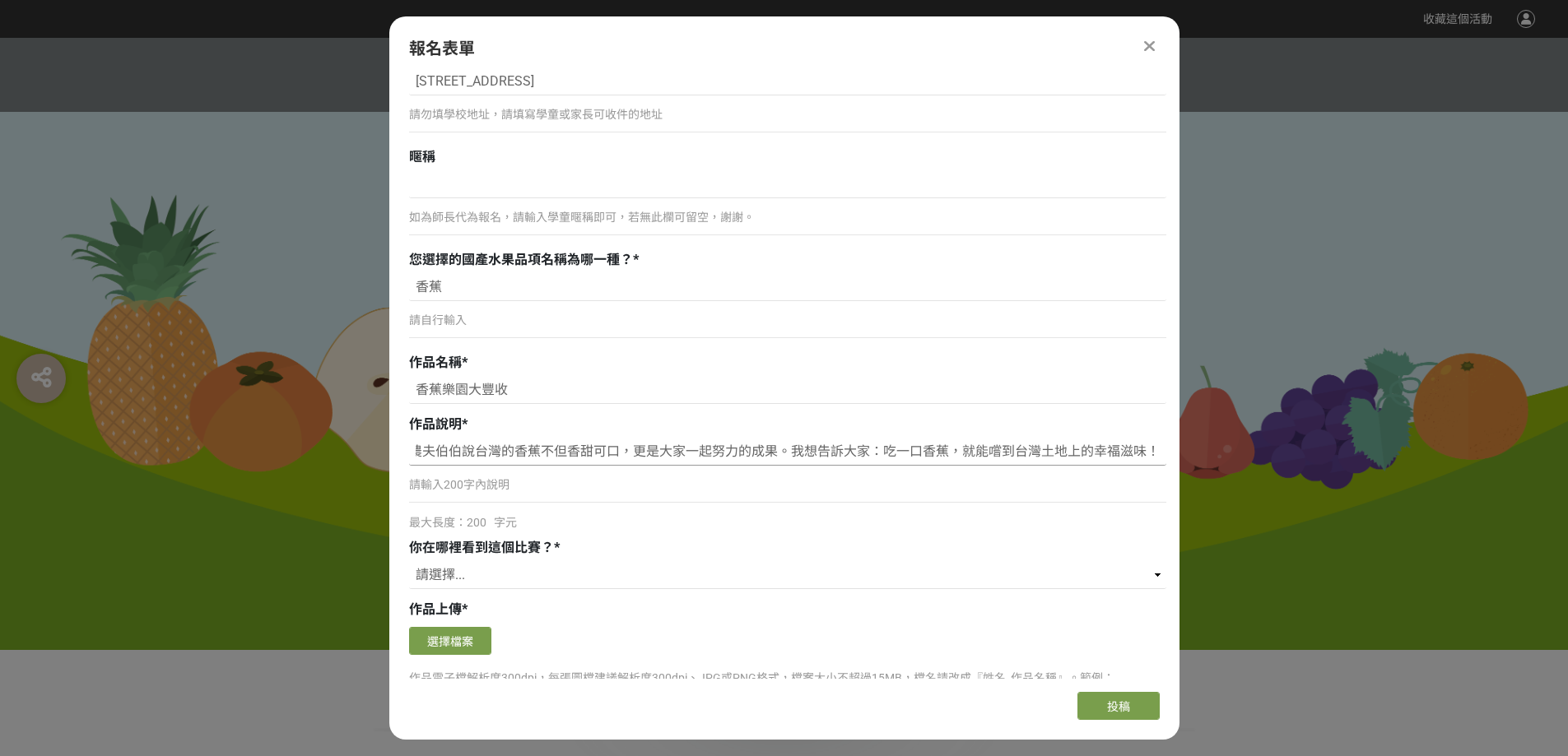
scroll to position [870, 0]
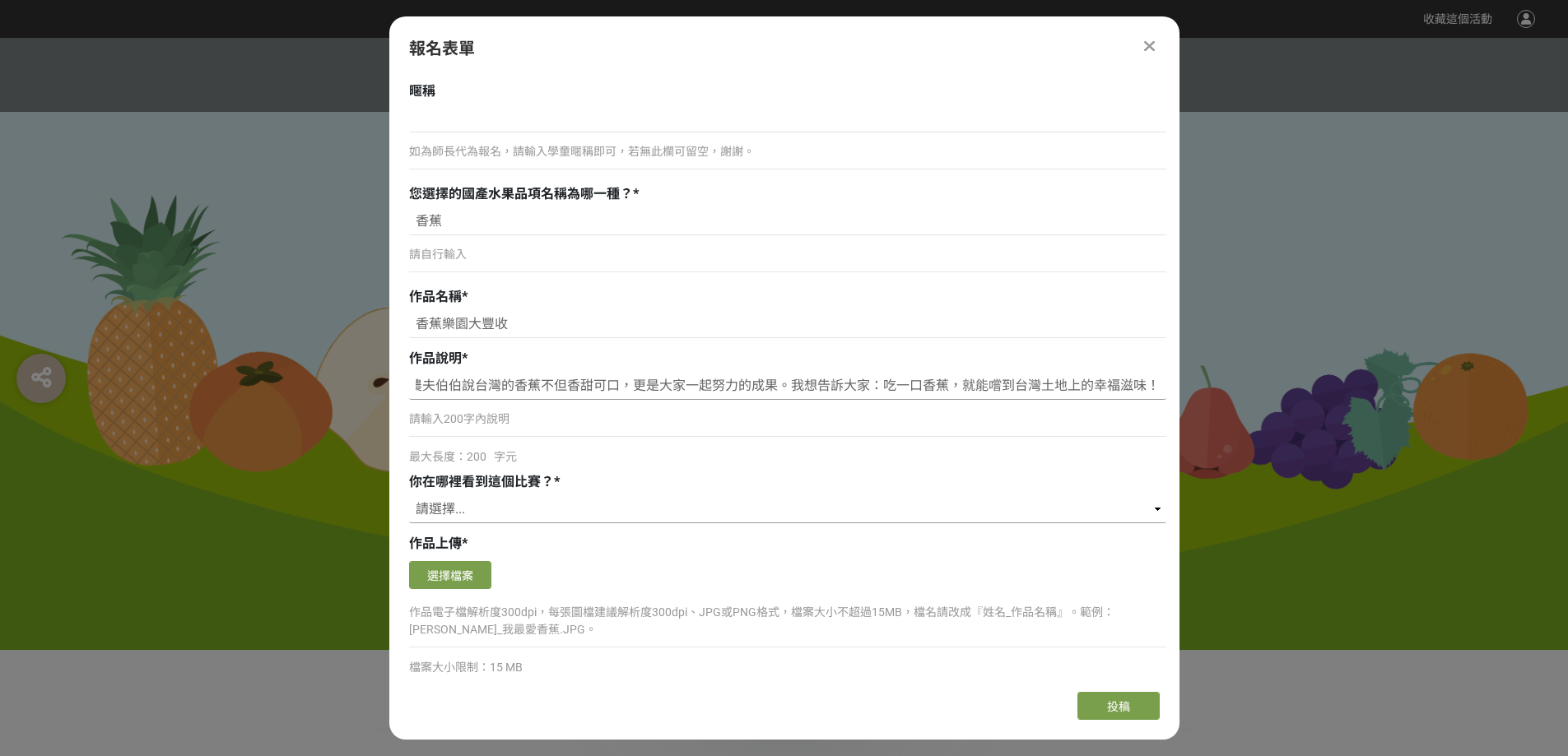
type input "一串串金黃色的香蕉掛在樹上，好像一根根會微笑的陽光！農夫伯伯和阿姨們揮汗辛苦採收，小朋友也跟著幫忙，把整個香蕉園變成熱鬧的遊樂場。咕咕雞在旁邊咯咯叫，好像在加…"
click at [515, 509] on select "請選擇... 獎金獵人網站 Facebook / Instagram 校園講座 / 老師系上推薦 電子郵件 海報 其他" at bounding box center [787, 509] width 757 height 28
select select "獎金獵人網站"
click at [409, 495] on select "請選擇... 獎金獵人網站 Facebook / Instagram 校園講座 / 老師系上推薦 電子郵件 海報 其他" at bounding box center [787, 509] width 757 height 28
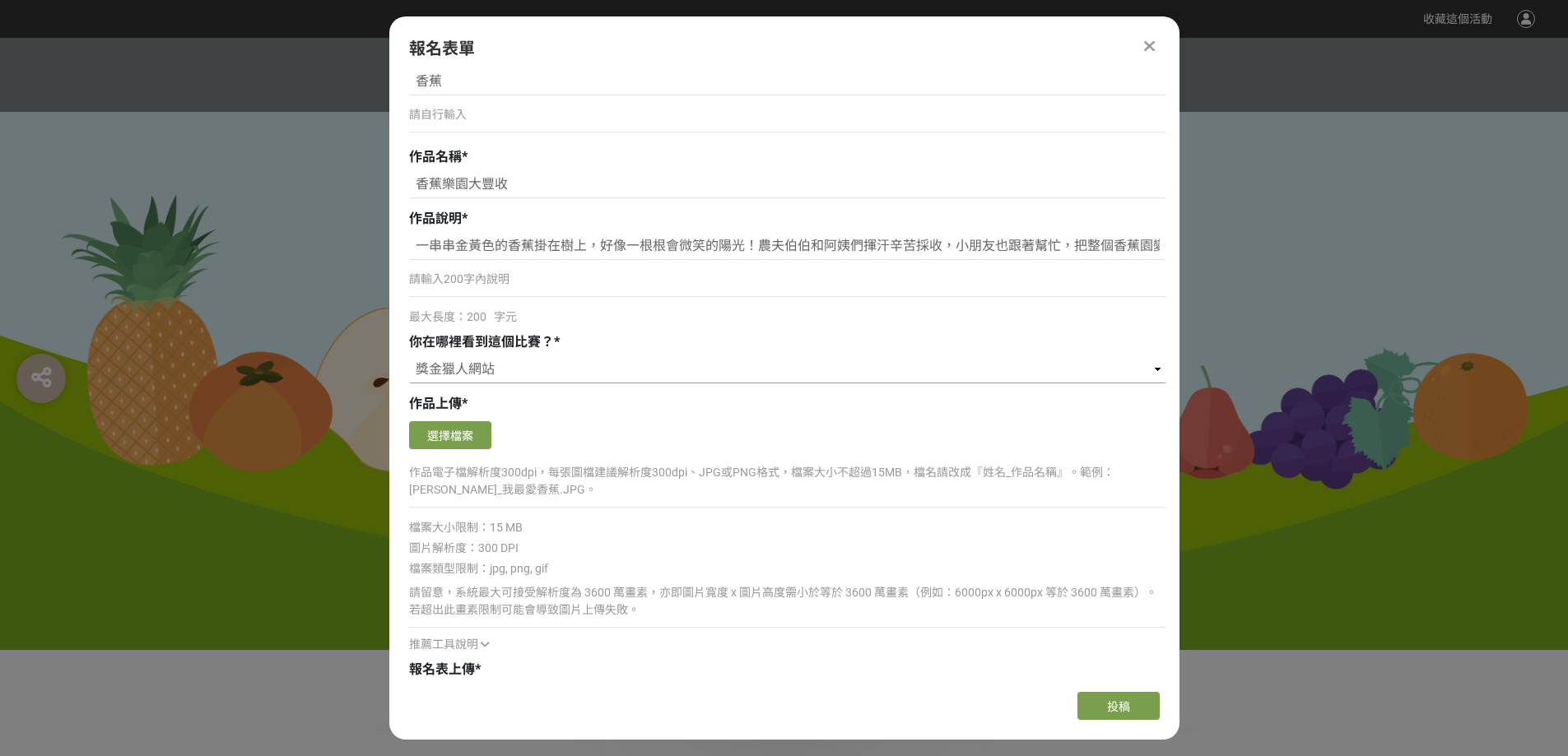
scroll to position [1035, 0]
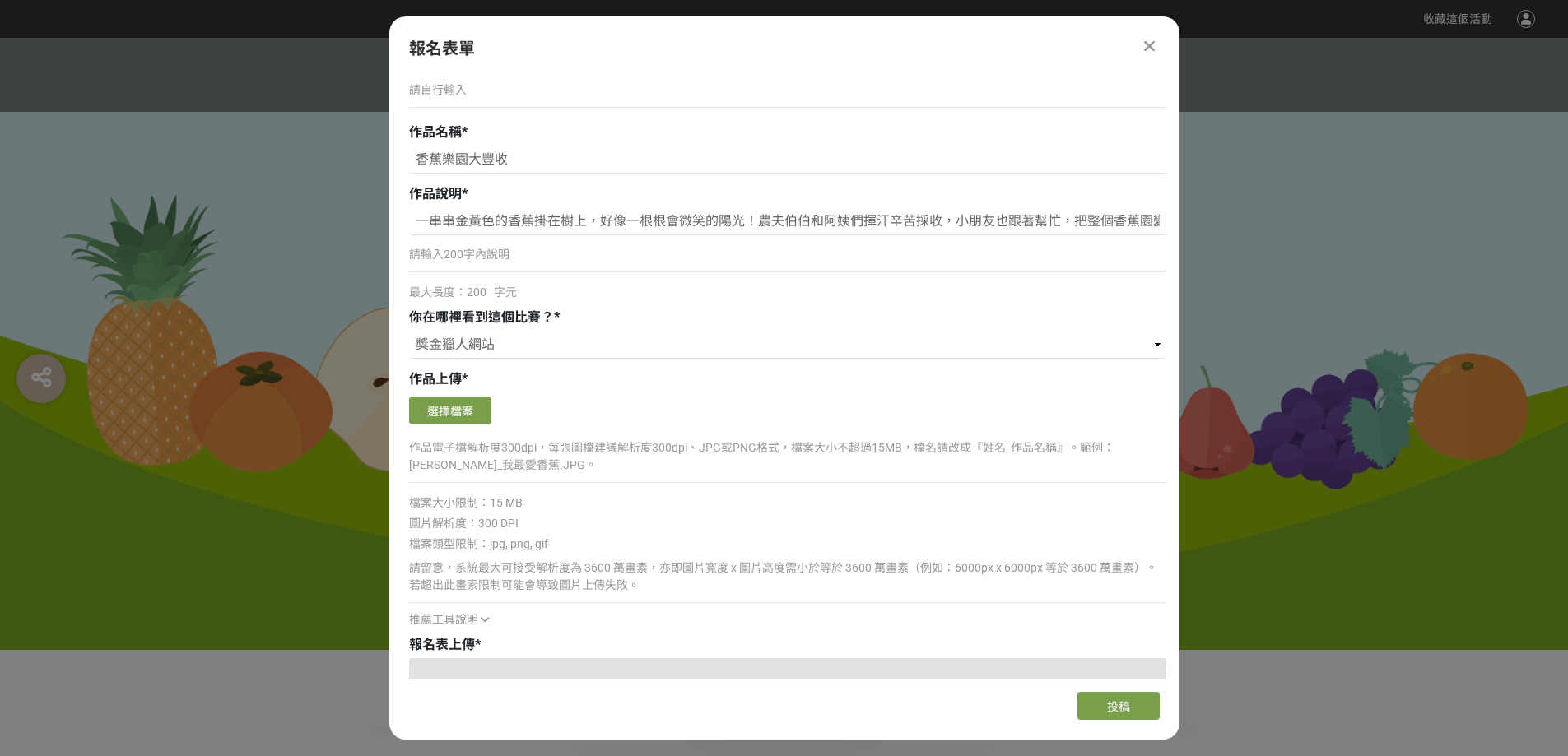
click at [832, 485] on div "作品電子檔解析度300dpi，每張圖檔建議解析度300dpi、JPG或PNG格式，檔案大小不超過15MB，檔名請改成『姓名_作品名稱』。範例：[PERSON_…" at bounding box center [787, 464] width 757 height 55
click at [830, 467] on p "作品電子檔解析度300dpi，每張圖檔建議解析度300dpi、JPG或PNG格式，檔案大小不超過15MB，檔名請改成『姓名_作品名稱』。範例：[PERSON_…" at bounding box center [787, 456] width 757 height 35
click at [457, 411] on button "選擇檔案" at bounding box center [450, 410] width 82 height 28
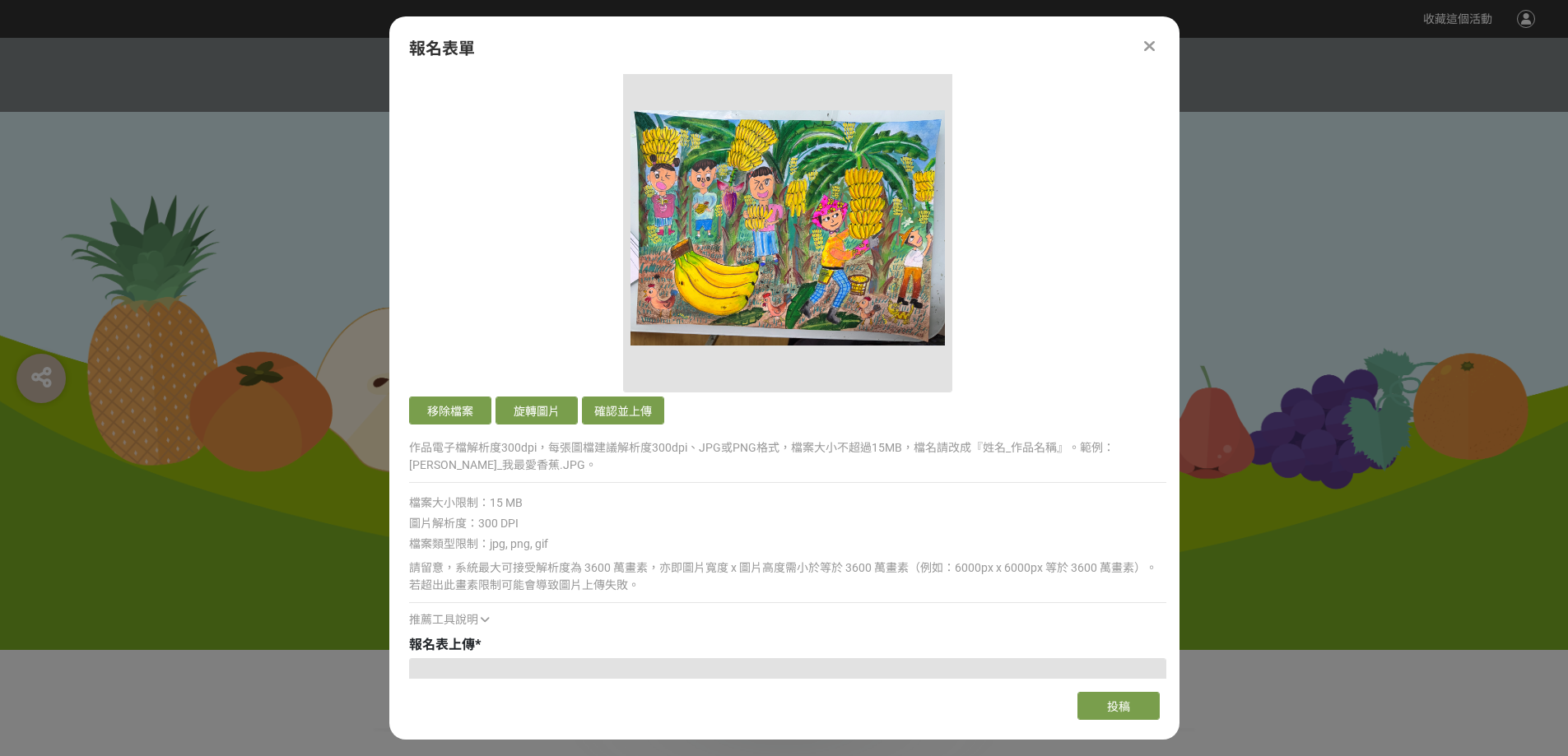
scroll to position [1199, 0]
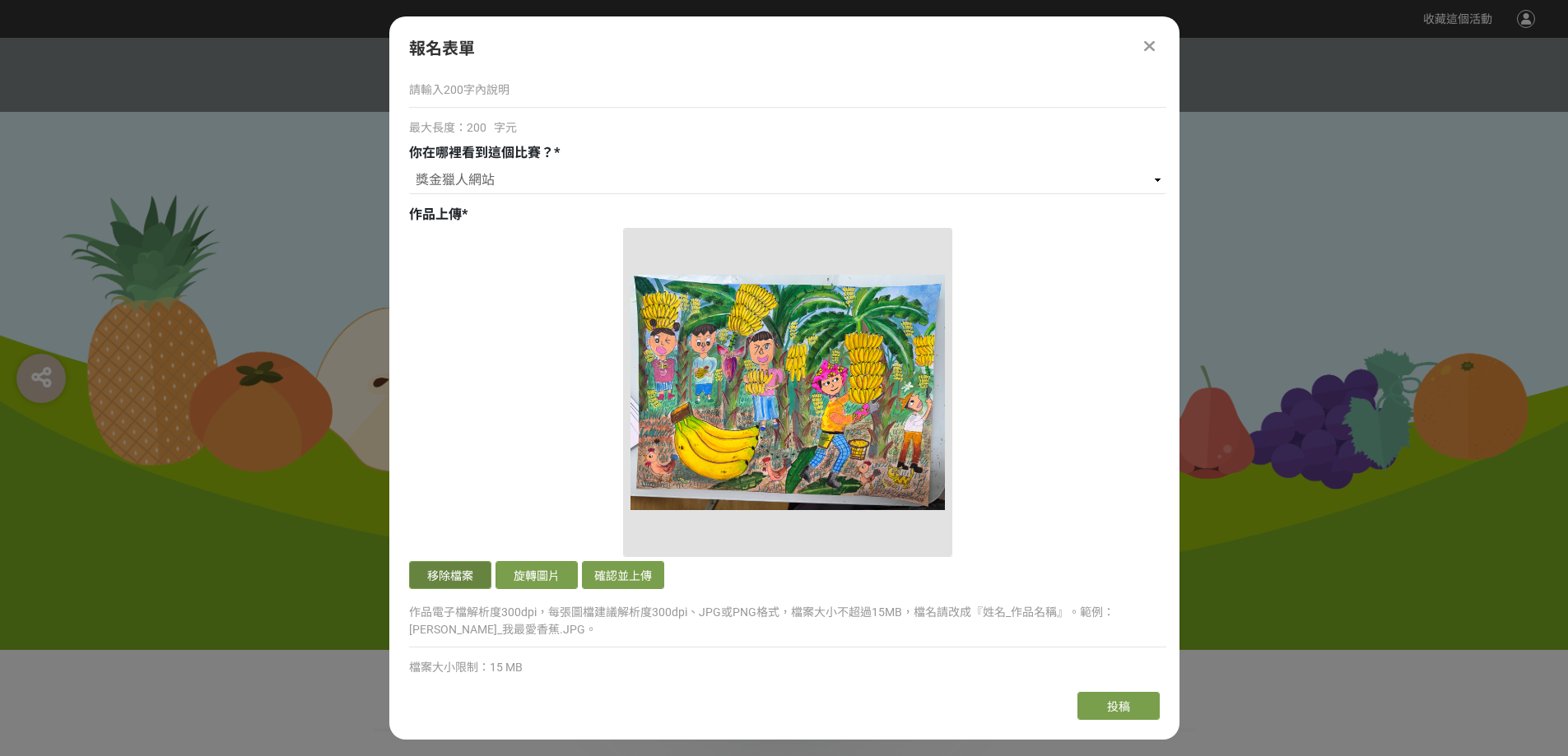
click at [465, 572] on button "移除檔案" at bounding box center [450, 575] width 82 height 28
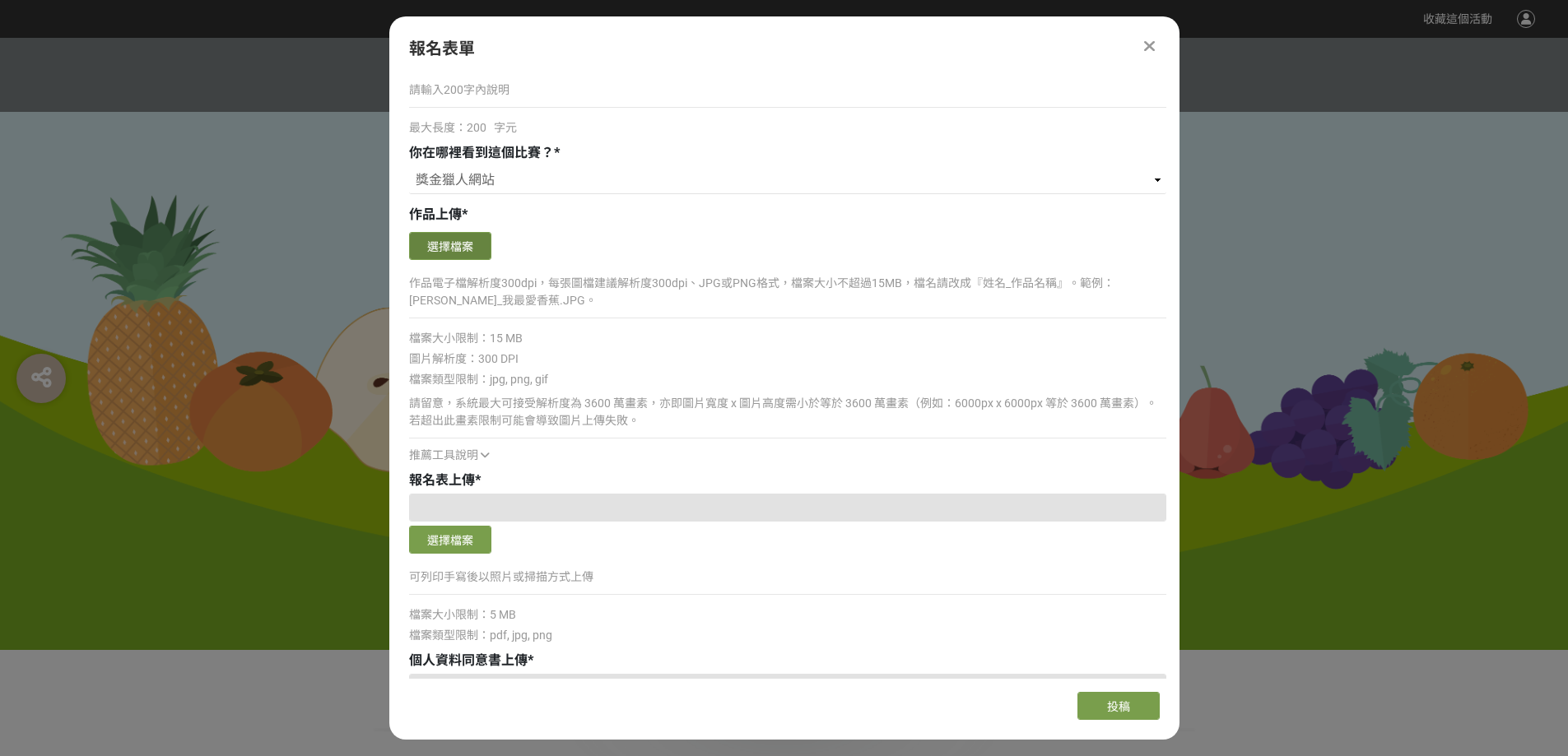
click at [473, 249] on button "選擇檔案" at bounding box center [450, 246] width 82 height 28
click at [473, 255] on button "選擇檔案" at bounding box center [450, 246] width 82 height 28
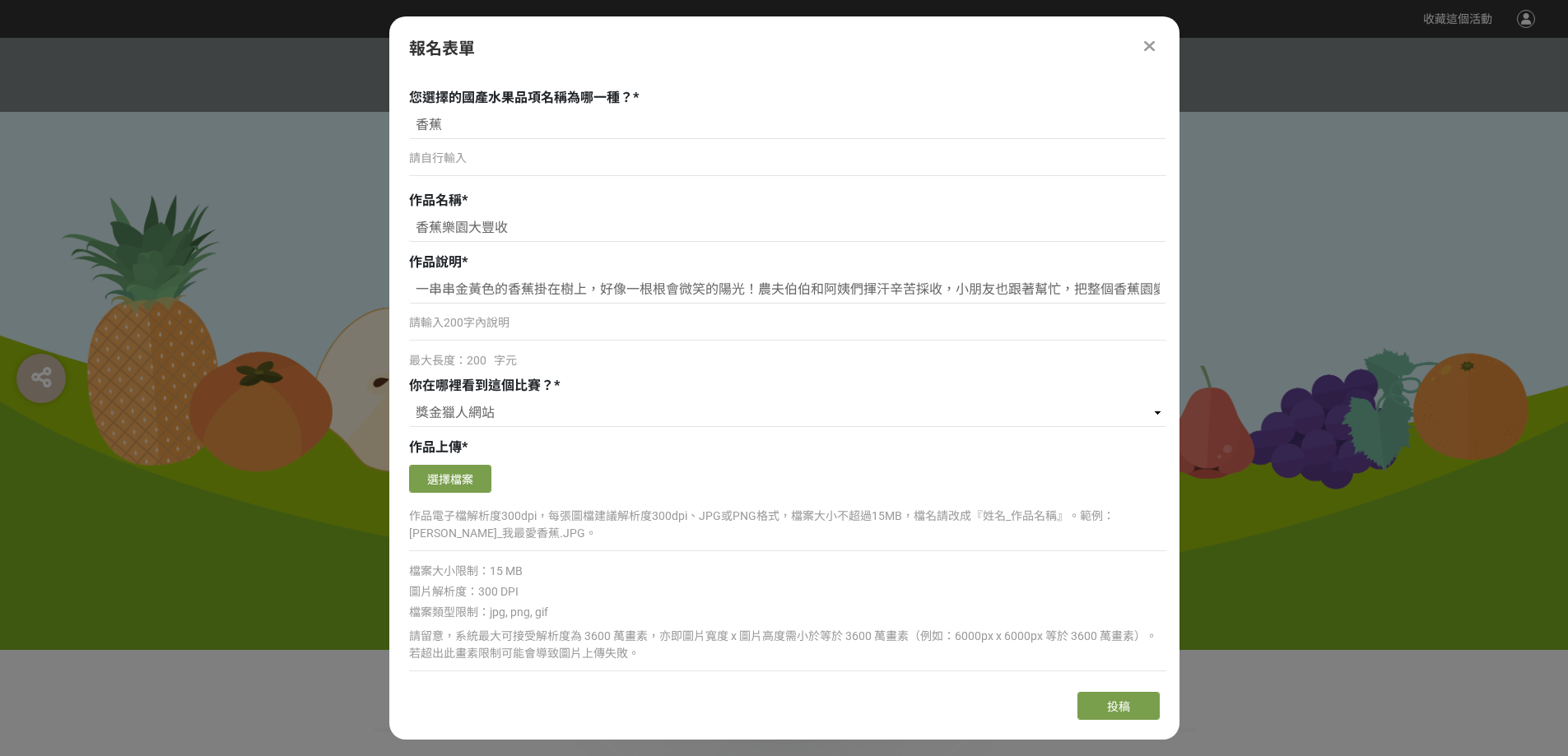
scroll to position [953, 0]
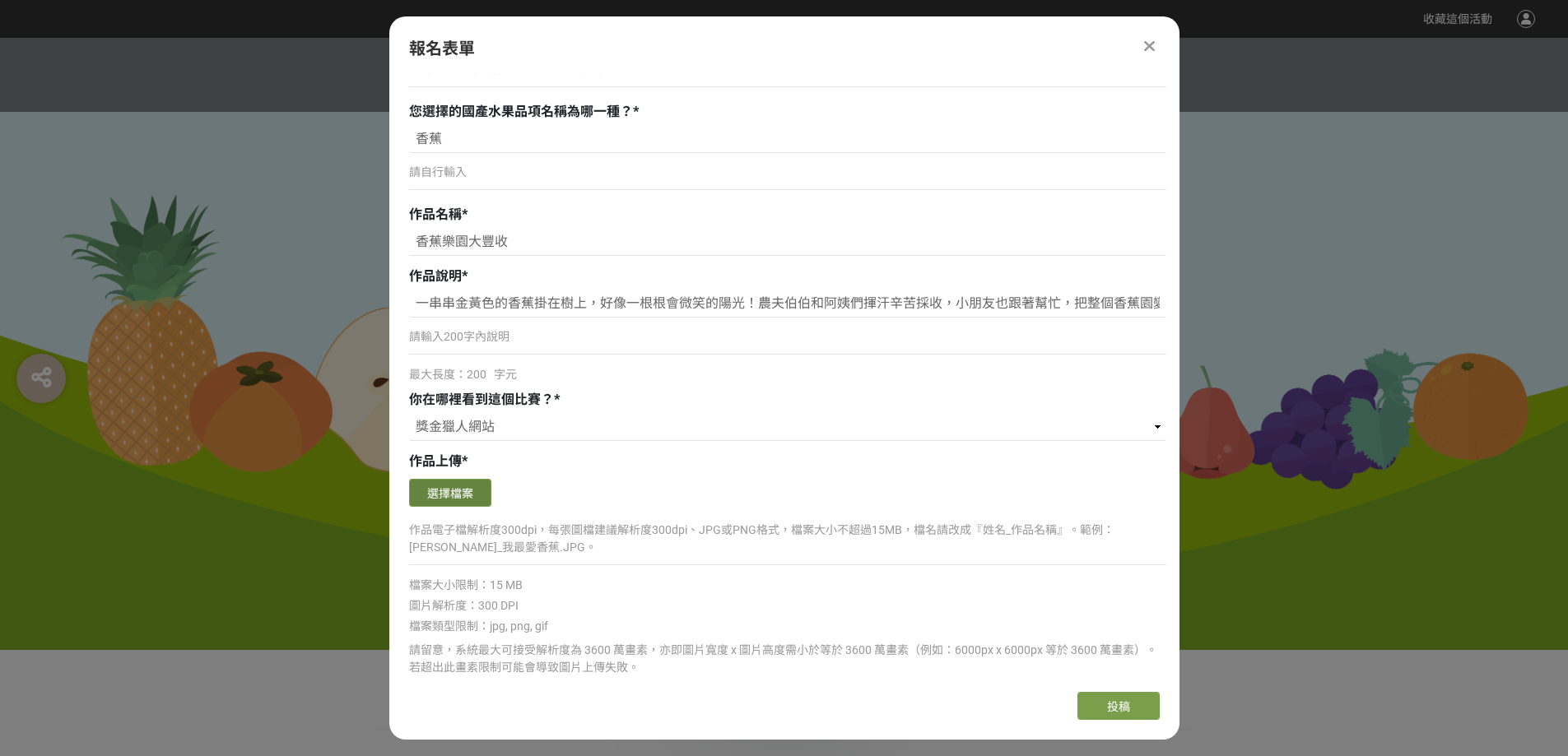
click at [465, 489] on button "選擇檔案" at bounding box center [450, 493] width 82 height 28
click at [468, 489] on button "選擇檔案" at bounding box center [450, 493] width 82 height 28
click at [712, 487] on div "選擇檔案" at bounding box center [787, 494] width 757 height 32
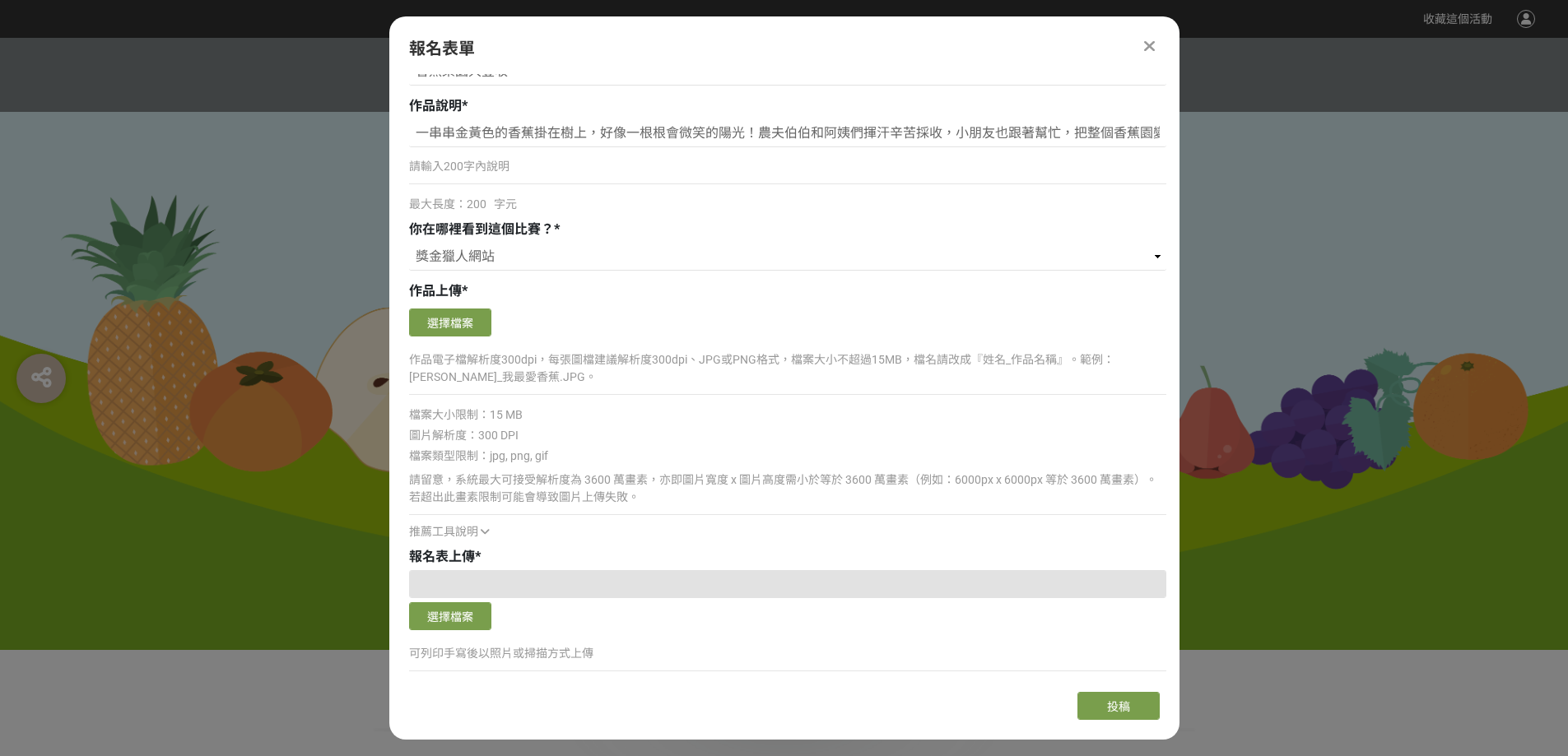
scroll to position [1199, 0]
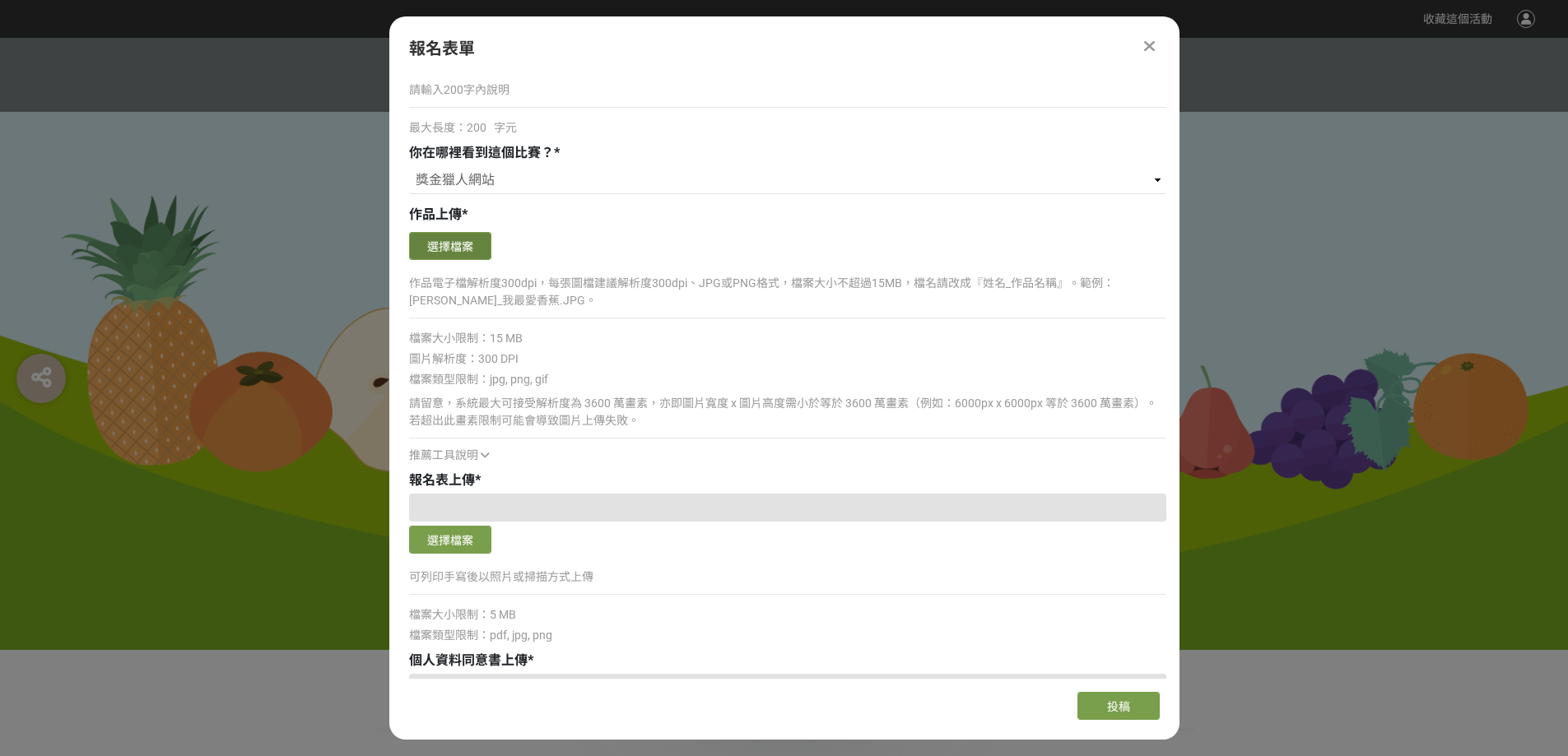
click at [457, 252] on button "選擇檔案" at bounding box center [450, 246] width 82 height 28
click at [354, 61] on div "比賽說明 最新公告 活動 Q&A 馬上報名" at bounding box center [784, 75] width 1568 height 74
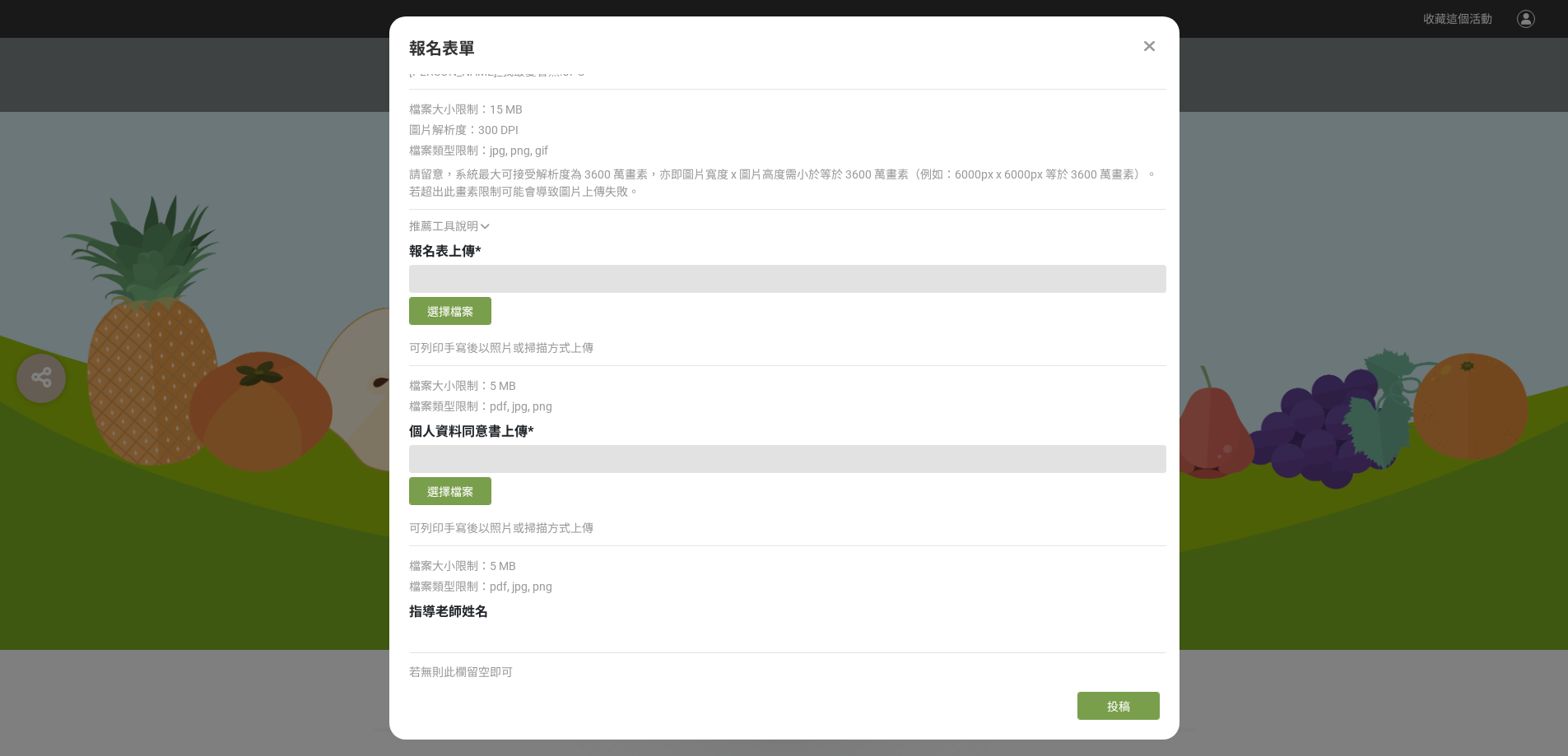
scroll to position [1282, 0]
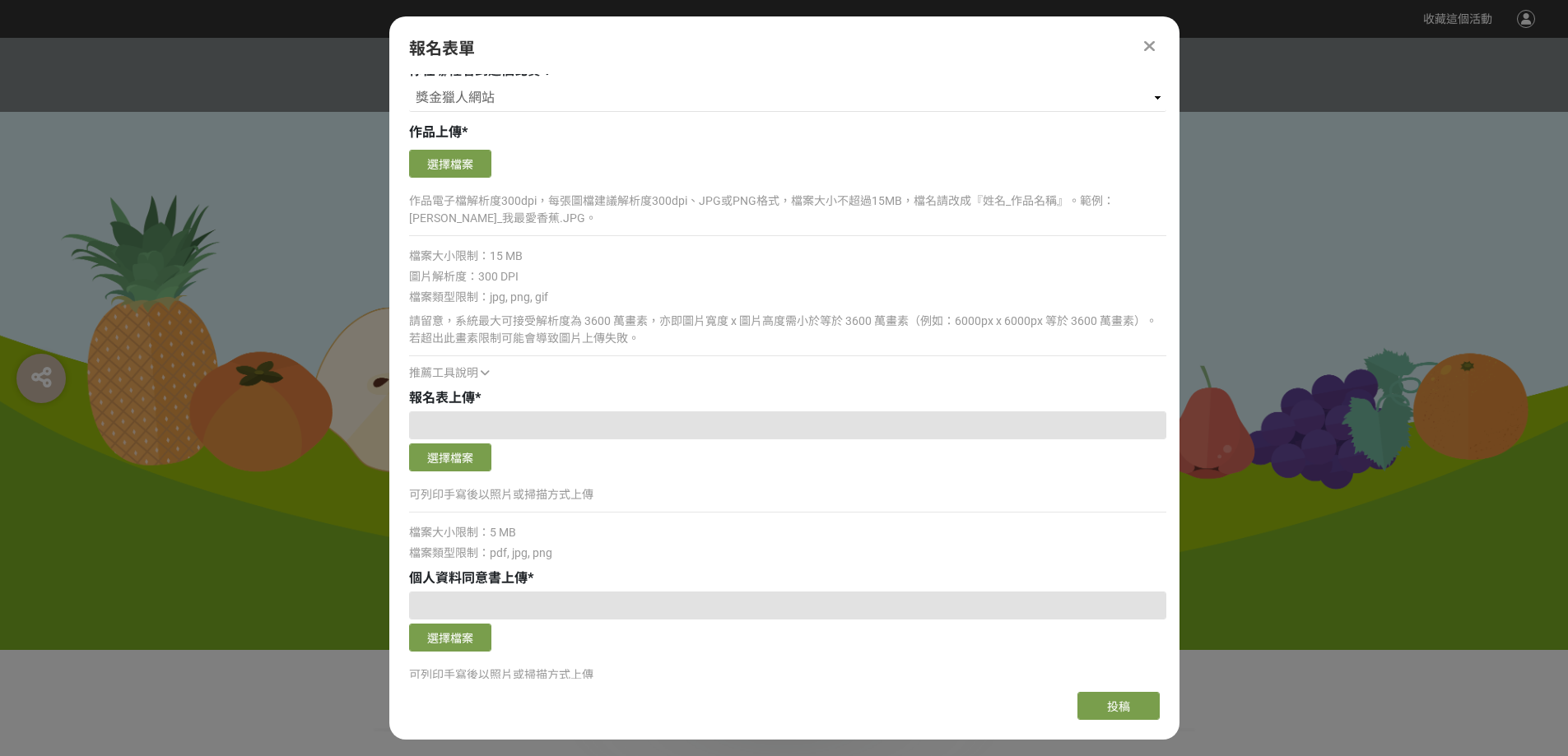
click at [495, 161] on div "選擇檔案" at bounding box center [787, 165] width 757 height 32
click at [483, 160] on button "選擇檔案" at bounding box center [450, 164] width 82 height 28
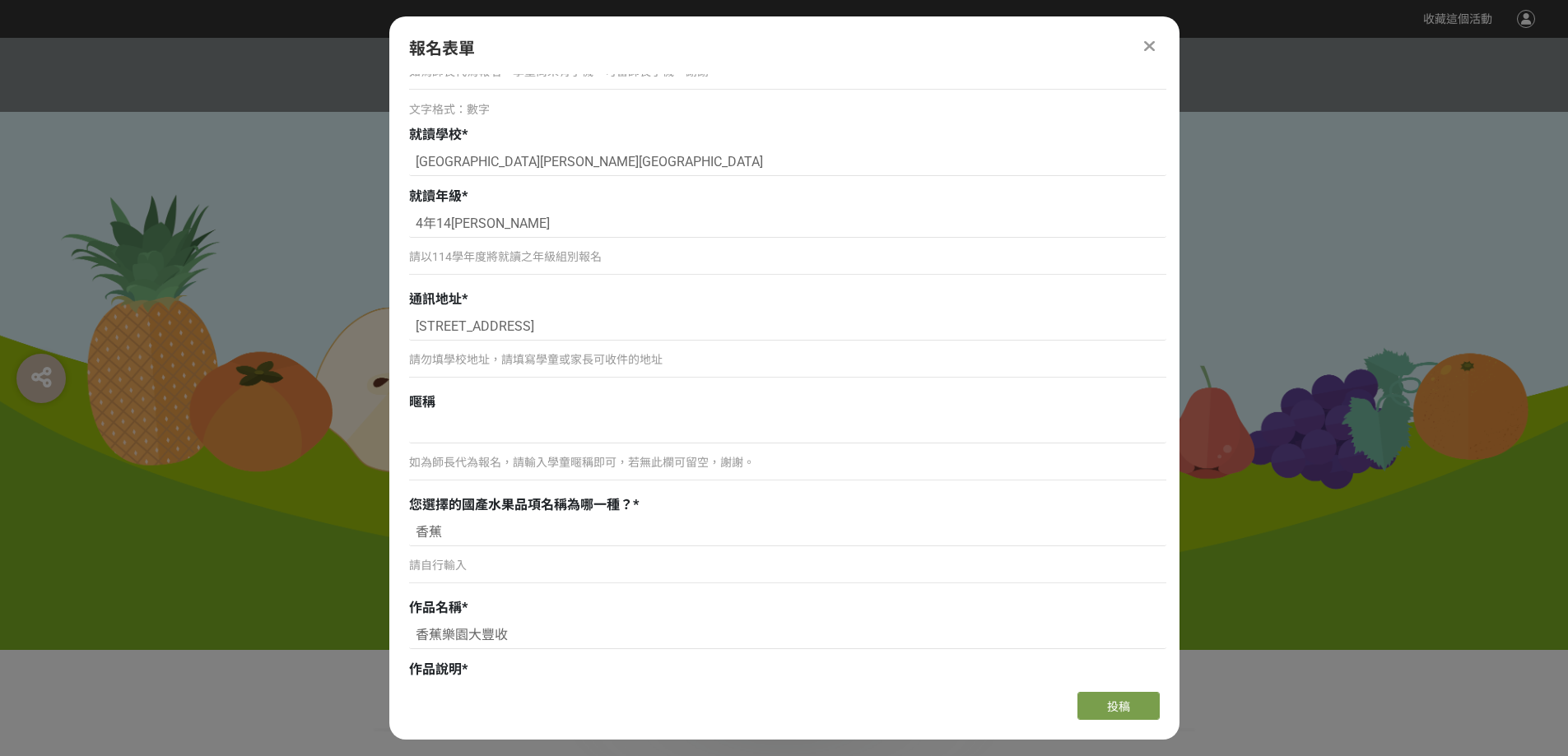
scroll to position [740, 0]
